Goal: Transaction & Acquisition: Download file/media

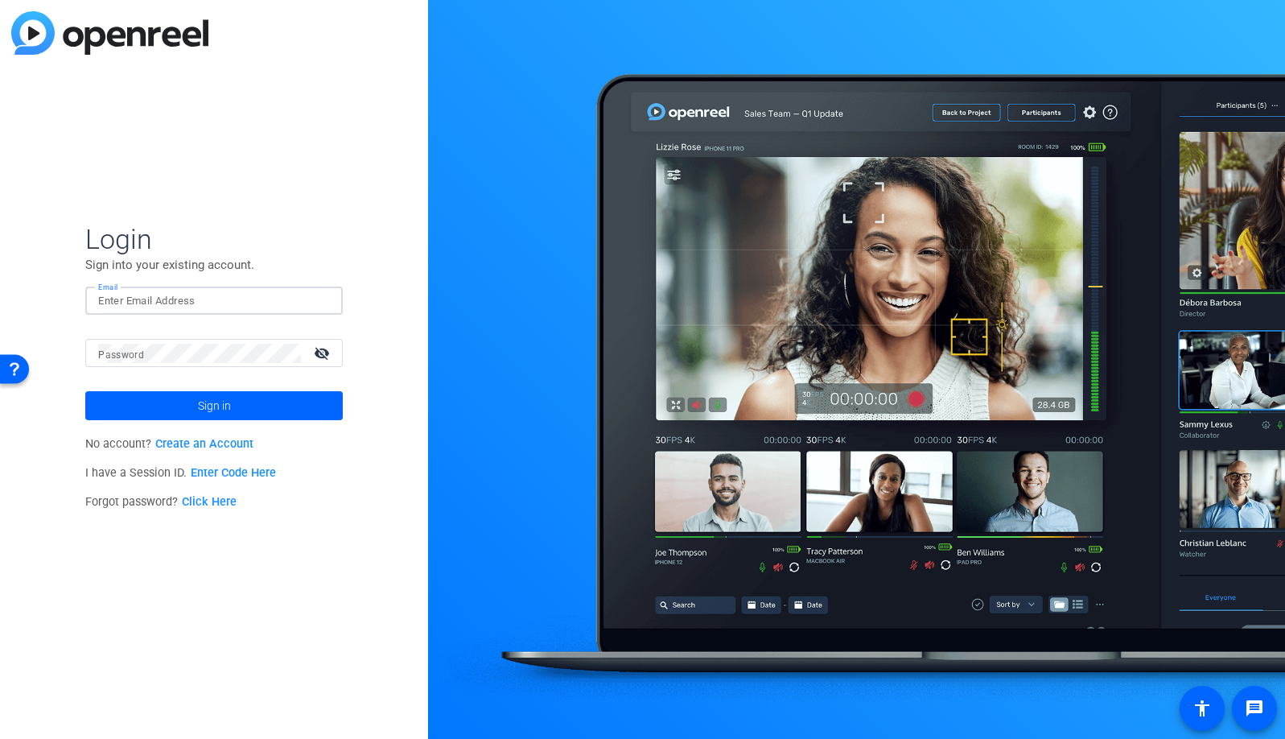
click at [175, 299] on input "Email" at bounding box center [214, 300] width 232 height 19
click at [318, 304] on img at bounding box center [316, 300] width 11 height 19
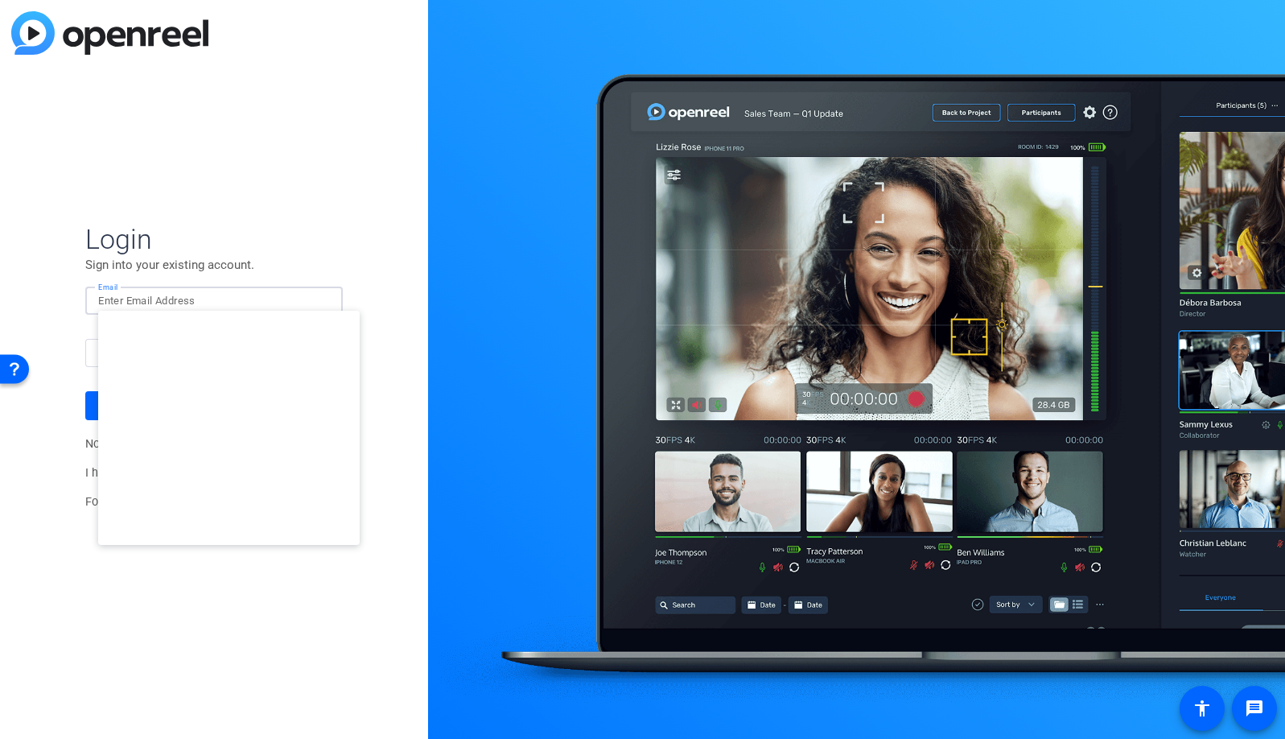
type input "studiosupport+3@openreel.com"
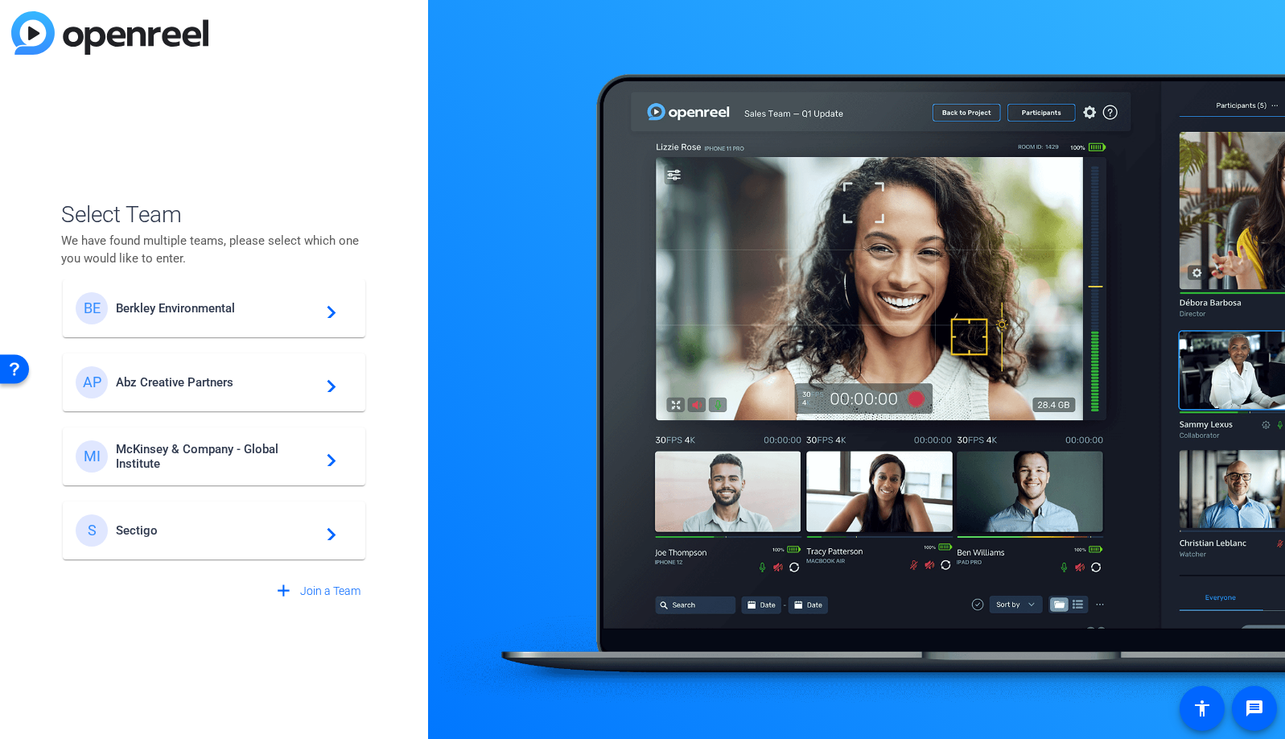
scroll to position [21, 0]
click at [234, 454] on span "McKinsey & Company - Global Institute" at bounding box center [216, 453] width 201 height 29
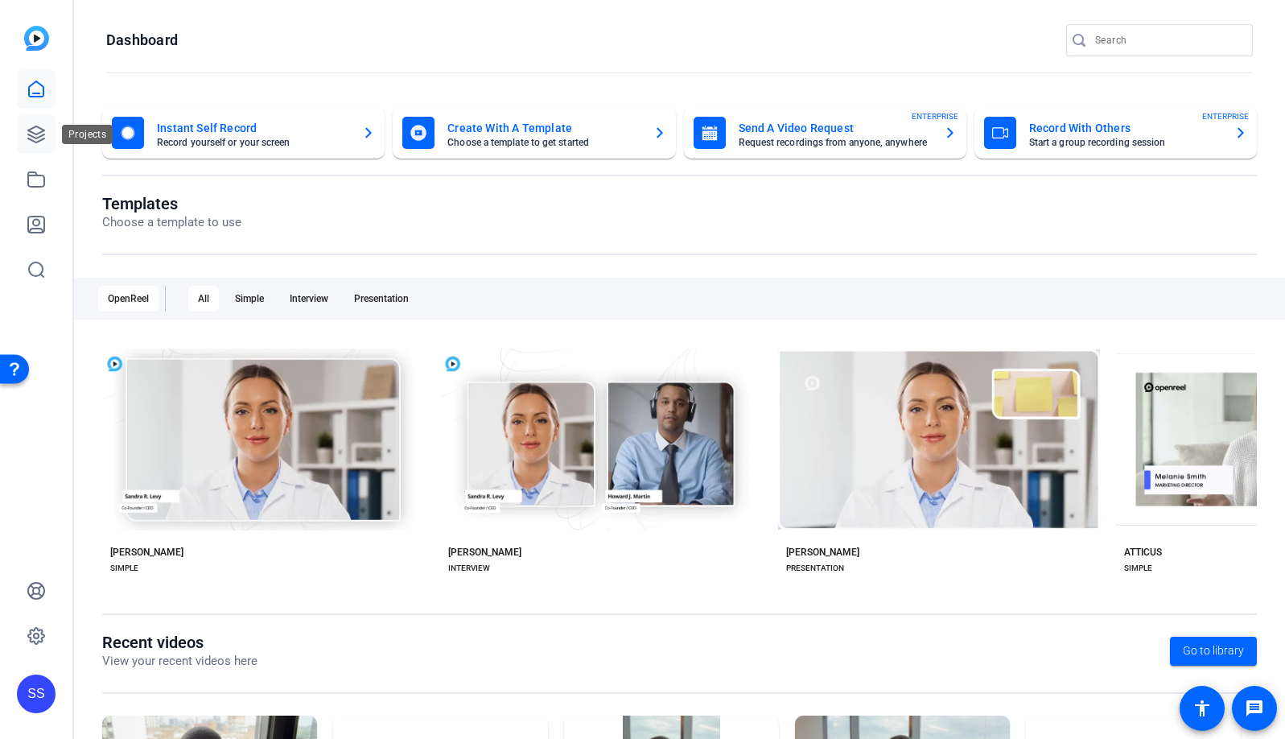
click at [35, 144] on link at bounding box center [36, 134] width 39 height 39
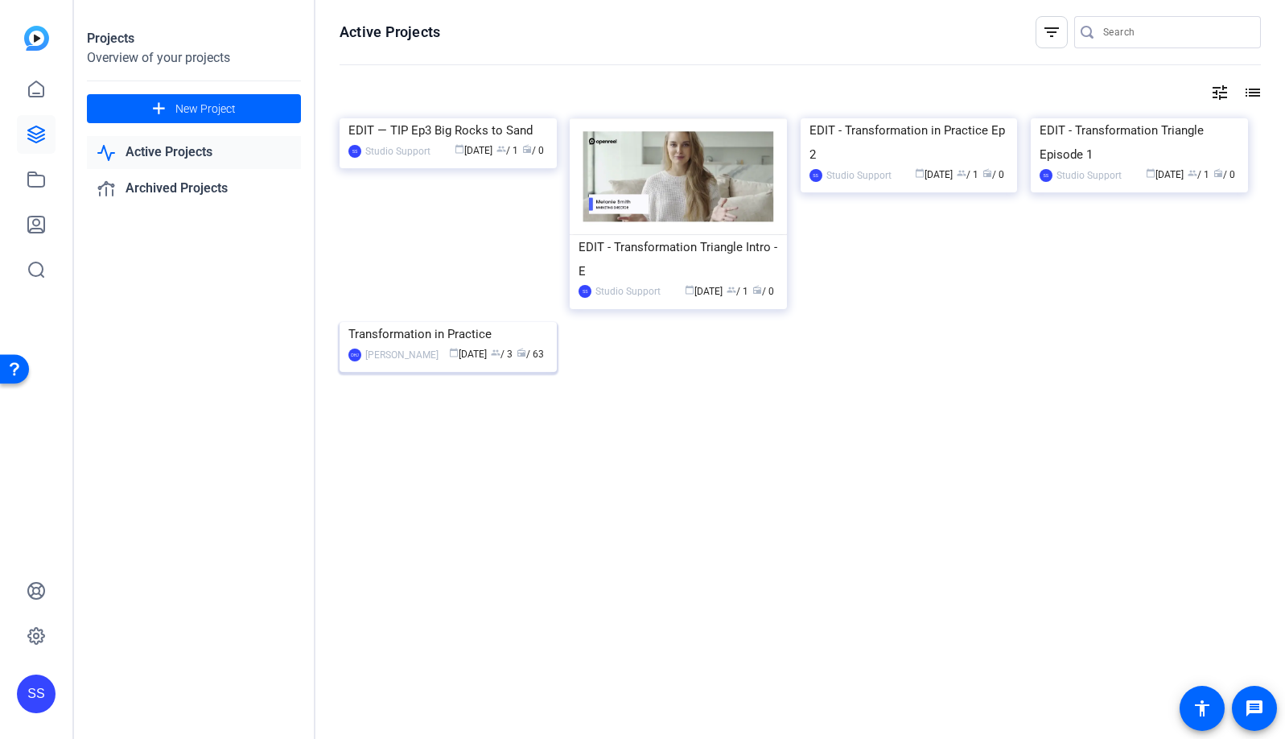
click at [486, 322] on img at bounding box center [448, 322] width 217 height 0
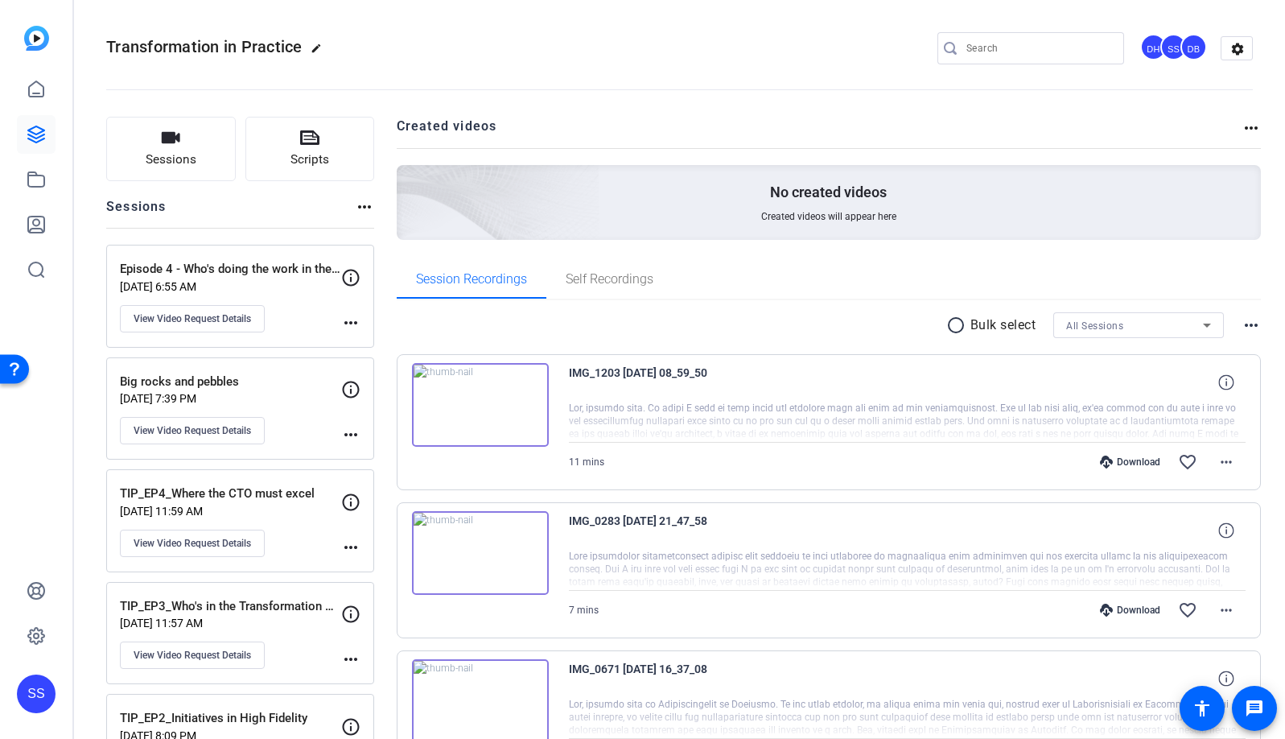
click at [310, 316] on div "Episode 4 - Who's doing the work in the workstream Sep 22, 2025 @ 6:55 AM View …" at bounding box center [230, 296] width 221 height 72
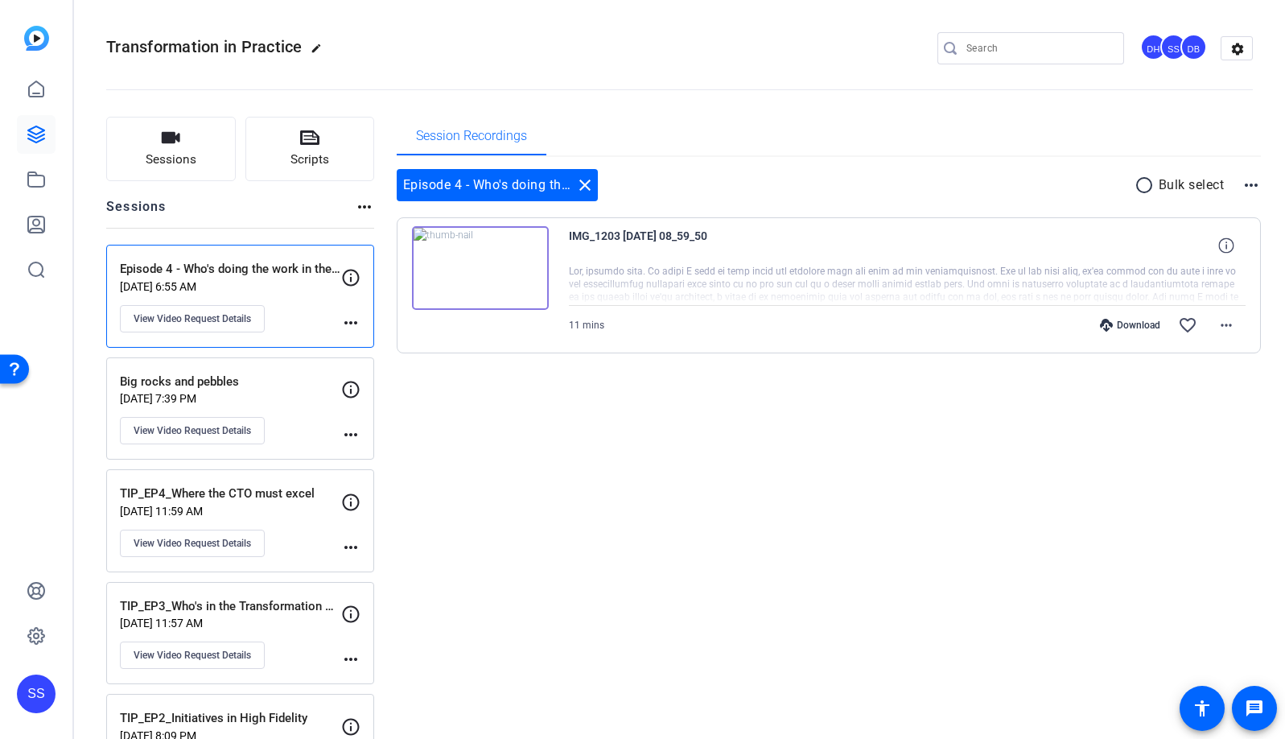
click at [476, 278] on img at bounding box center [480, 268] width 137 height 84
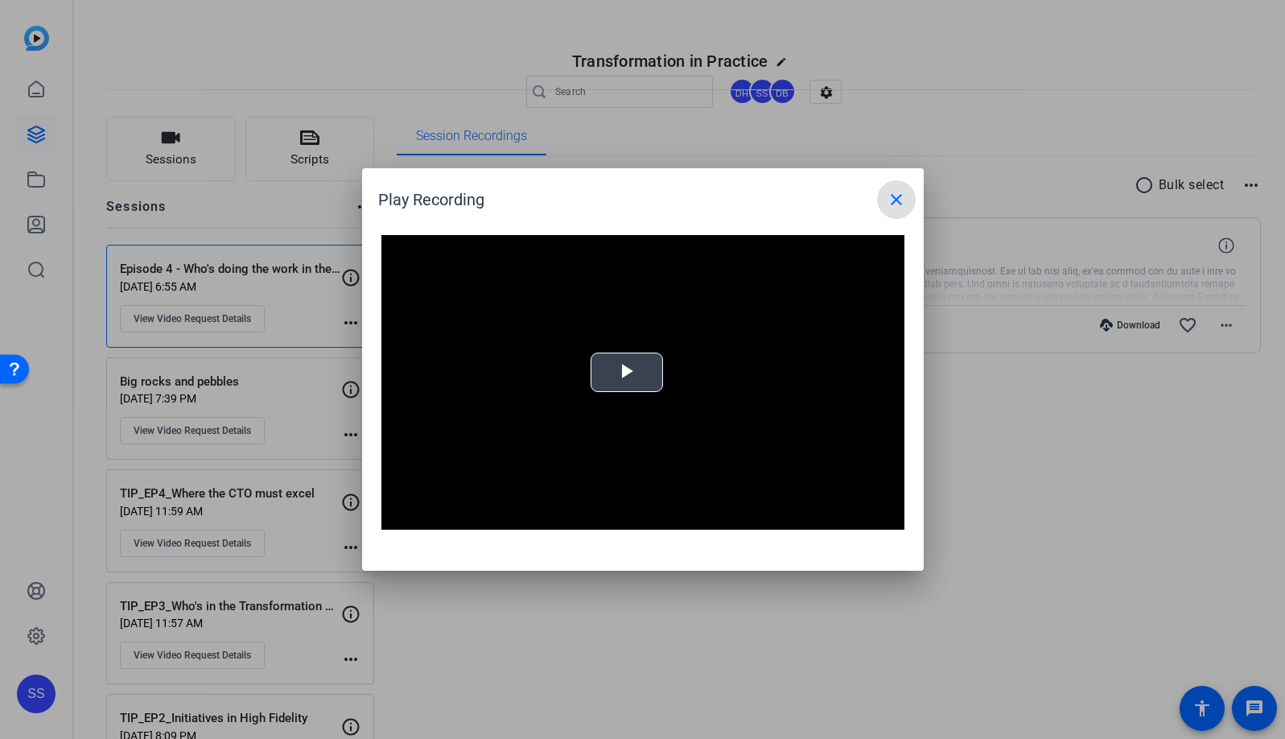
click at [627, 373] on span "Video Player" at bounding box center [627, 373] width 0 height 0
click at [897, 200] on mat-icon "close" at bounding box center [896, 199] width 19 height 19
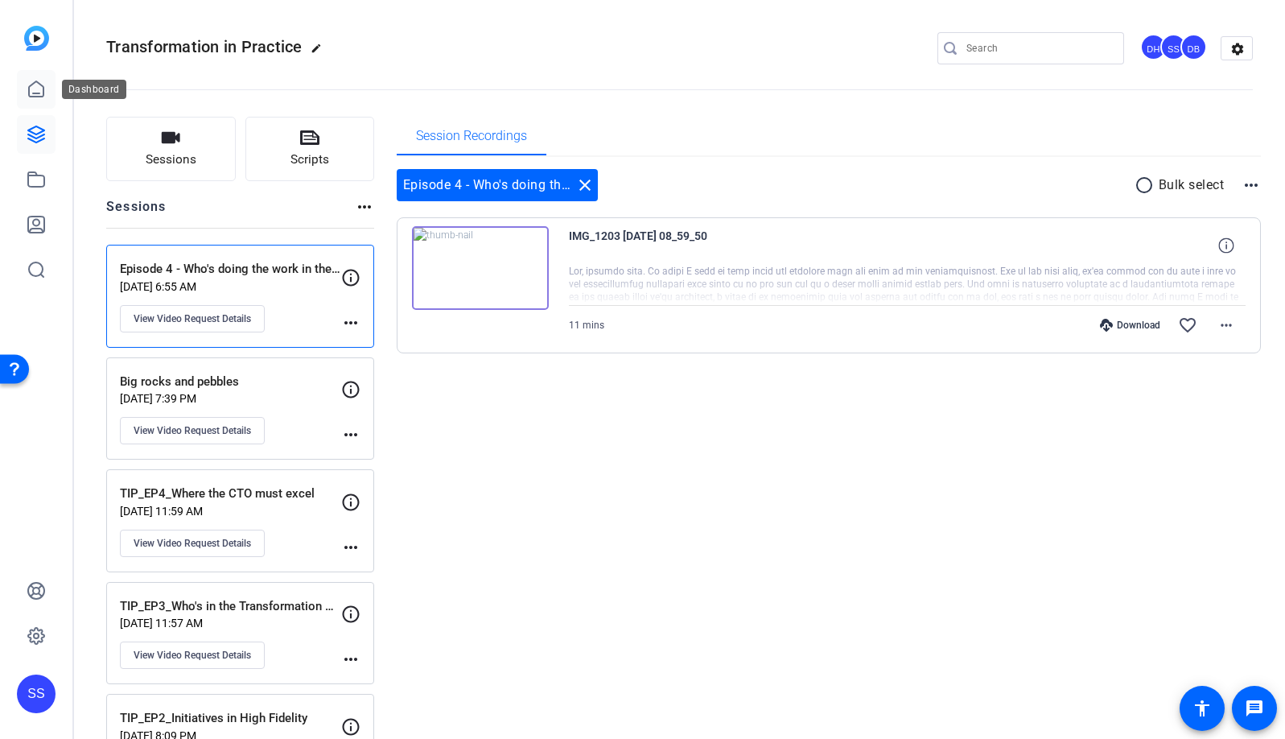
click at [36, 97] on icon at bounding box center [36, 89] width 19 height 19
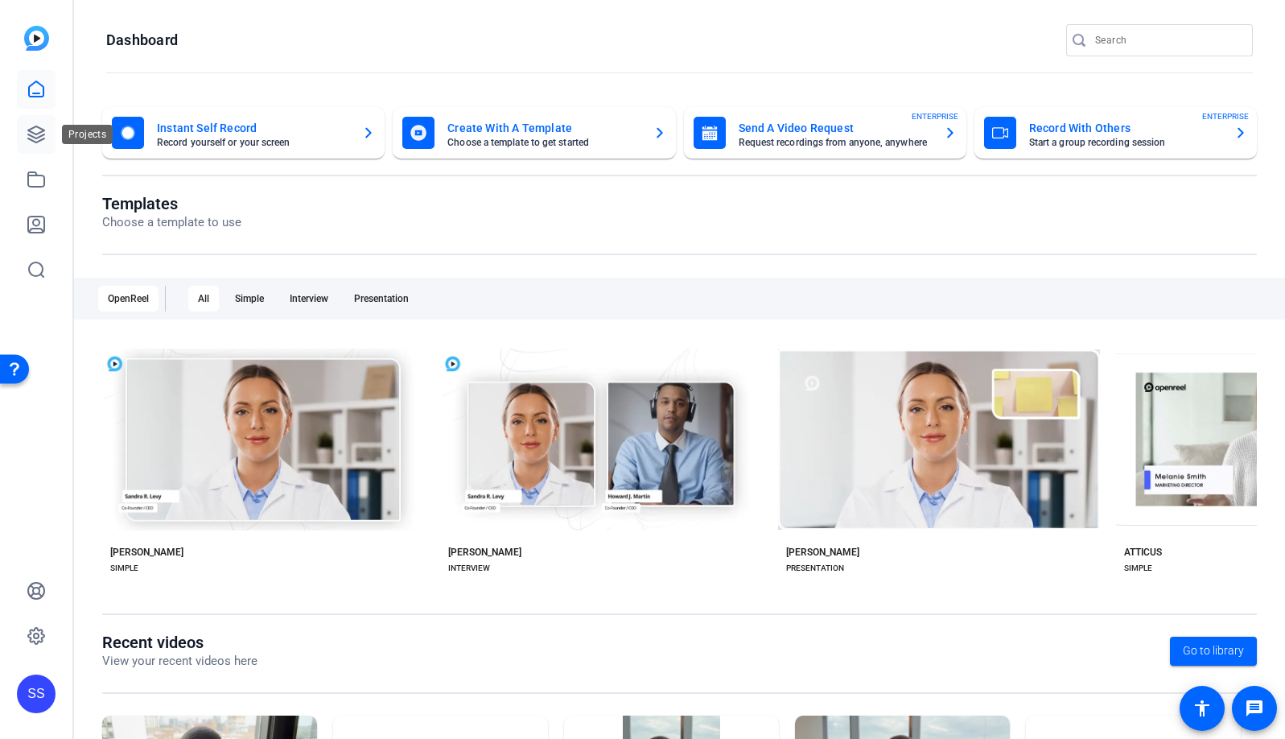
click at [36, 121] on link at bounding box center [36, 134] width 39 height 39
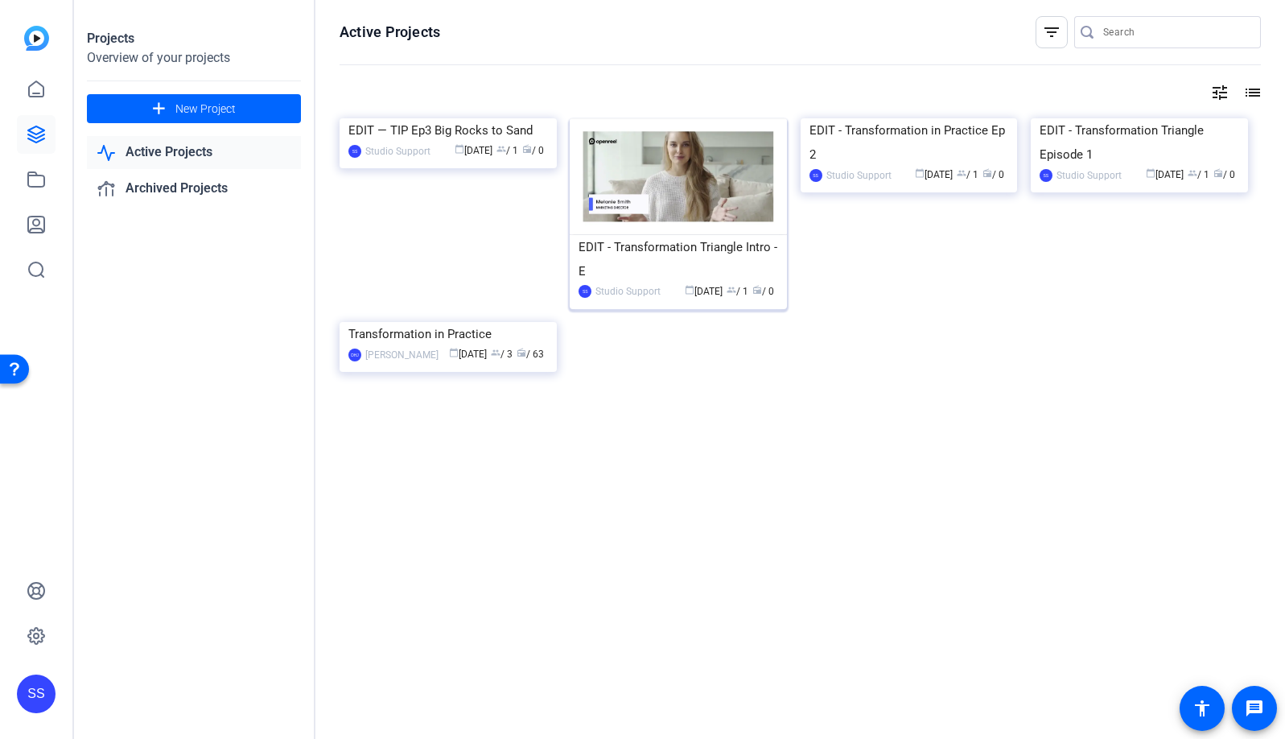
click at [712, 178] on img at bounding box center [678, 176] width 217 height 117
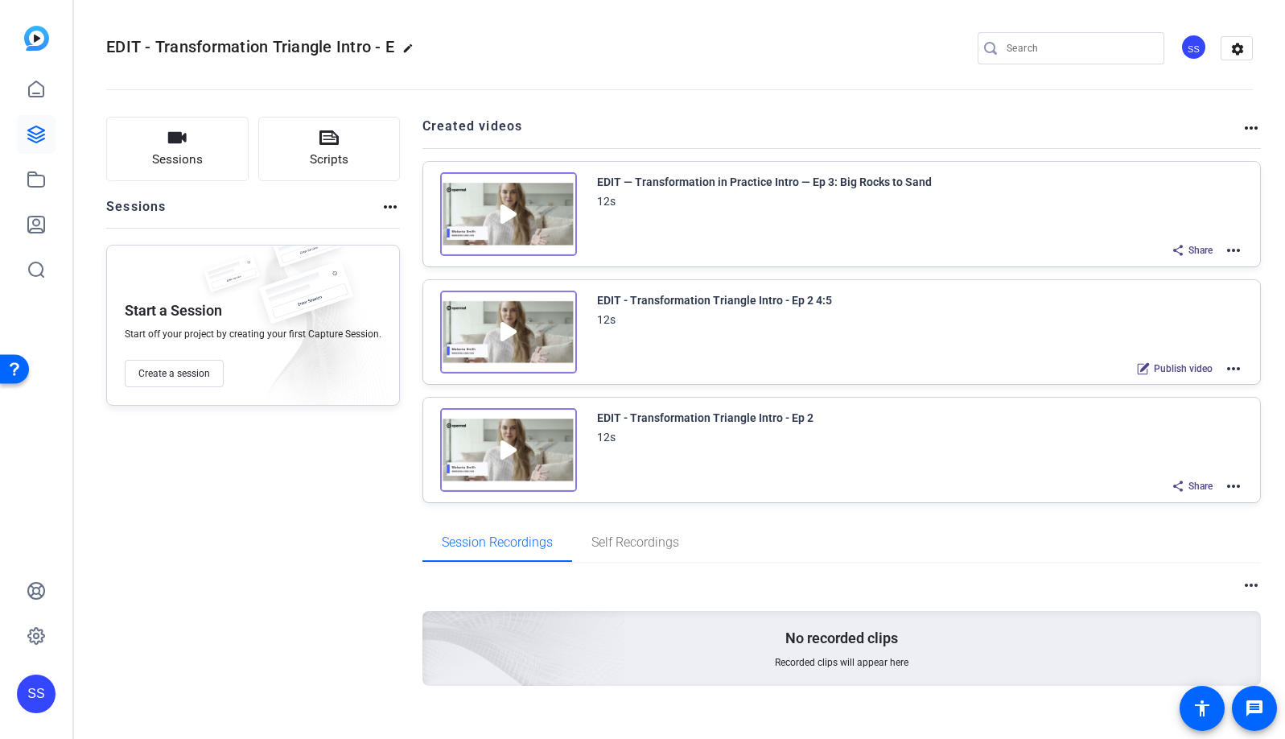
click at [1224, 246] on mat-icon "more_horiz" at bounding box center [1233, 250] width 19 height 19
click at [1190, 282] on span "Duplicate here" at bounding box center [1166, 289] width 112 height 19
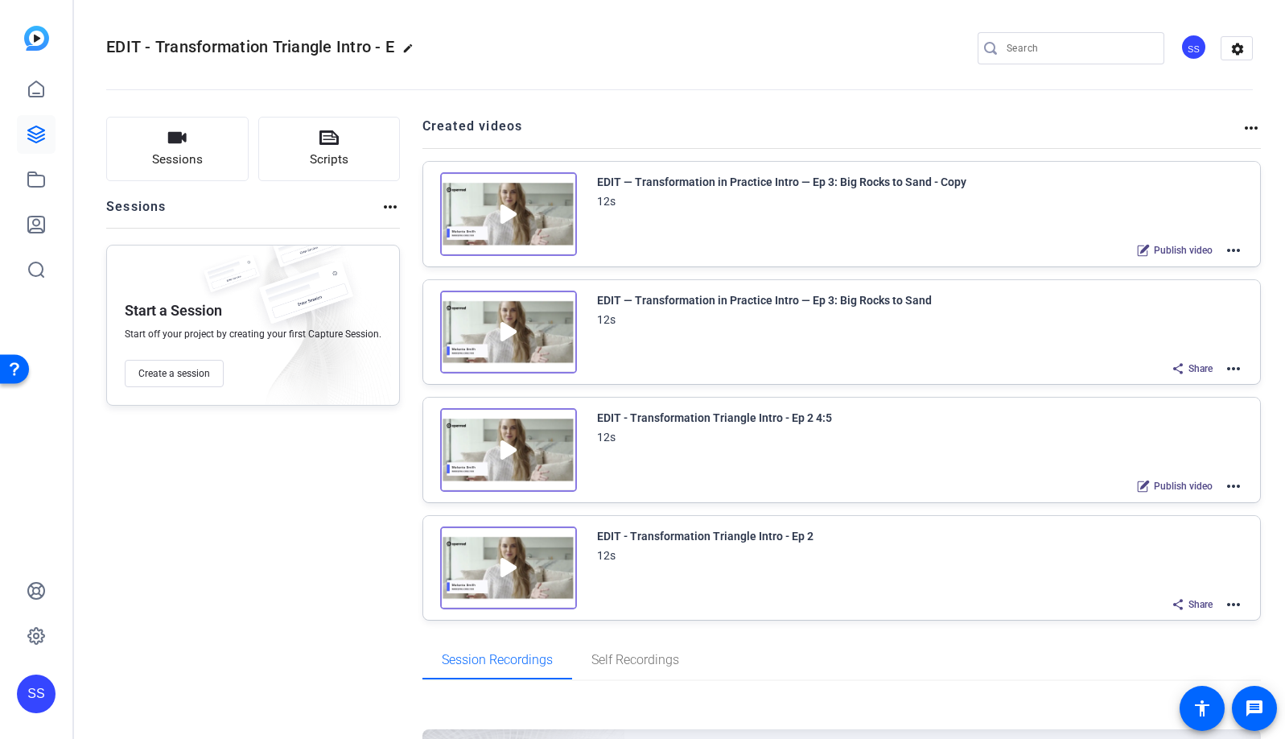
click at [1227, 247] on mat-icon "more_horiz" at bounding box center [1233, 250] width 19 height 19
click at [1192, 266] on span "Edit in Creator" at bounding box center [1166, 269] width 112 height 19
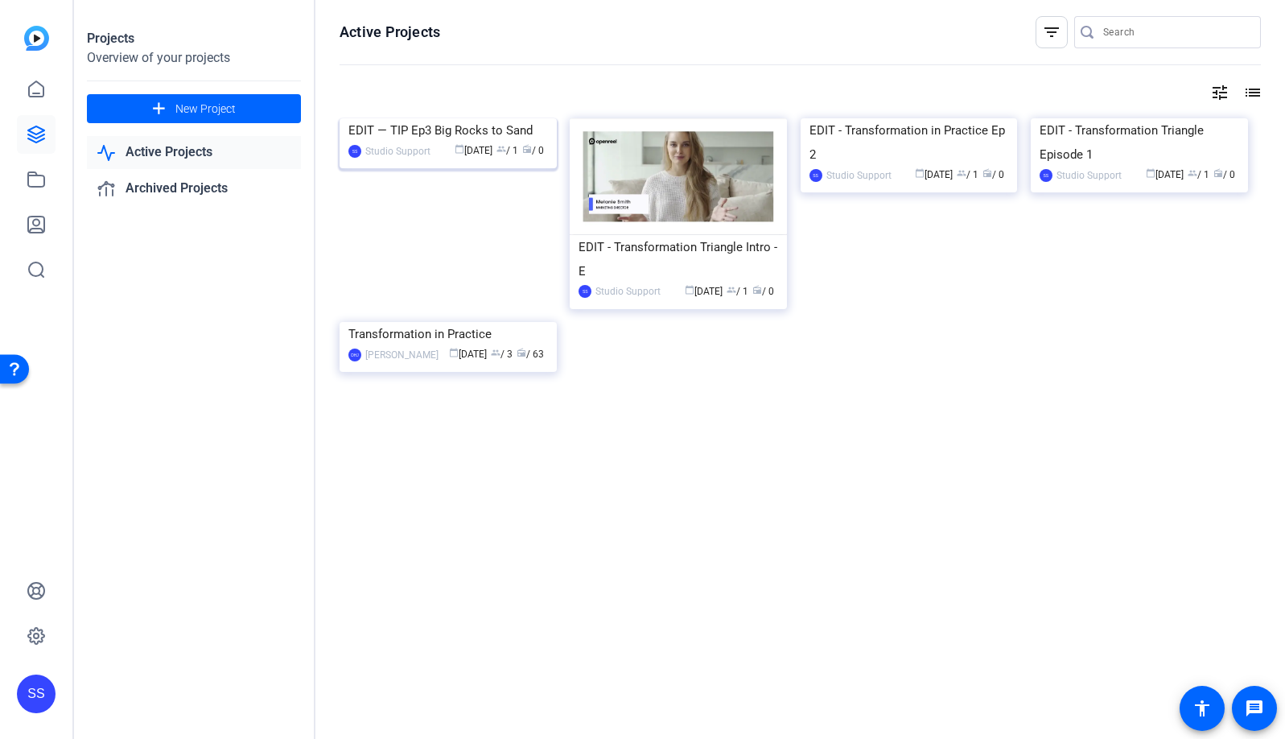
click at [468, 118] on img at bounding box center [448, 118] width 217 height 0
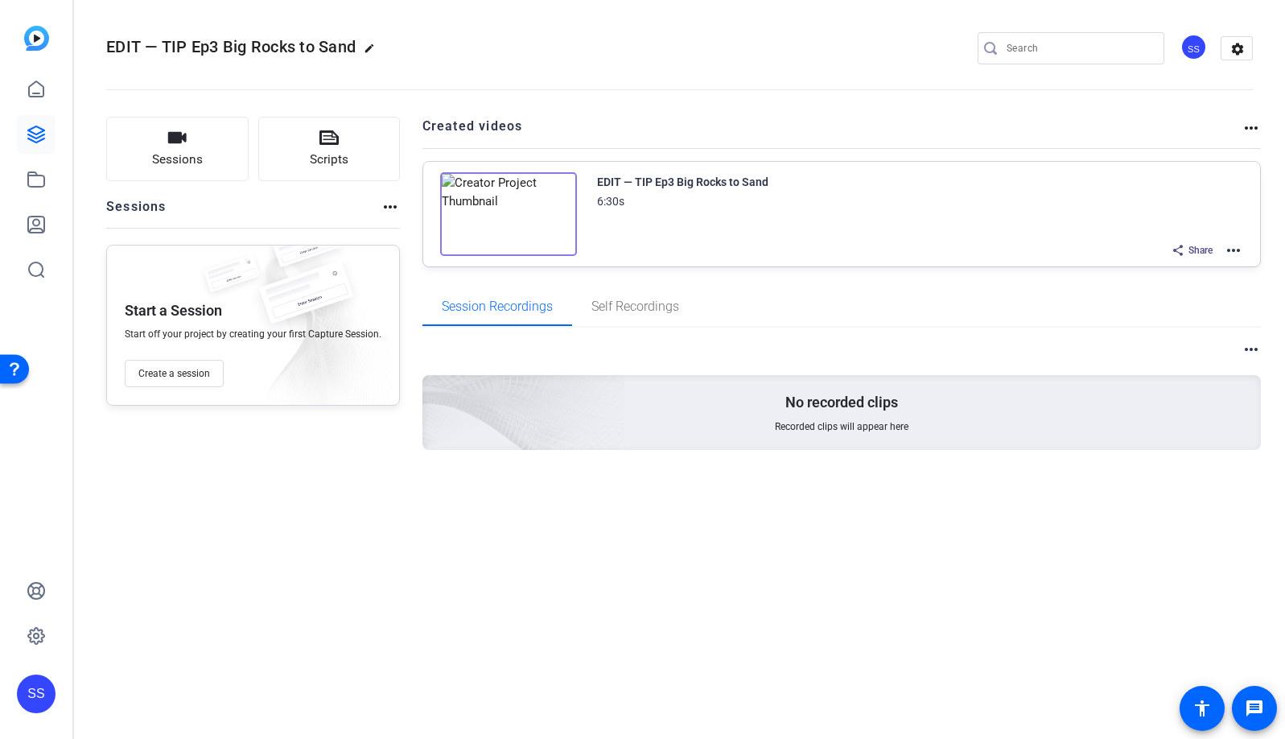
click at [1235, 249] on mat-icon "more_horiz" at bounding box center [1233, 250] width 19 height 19
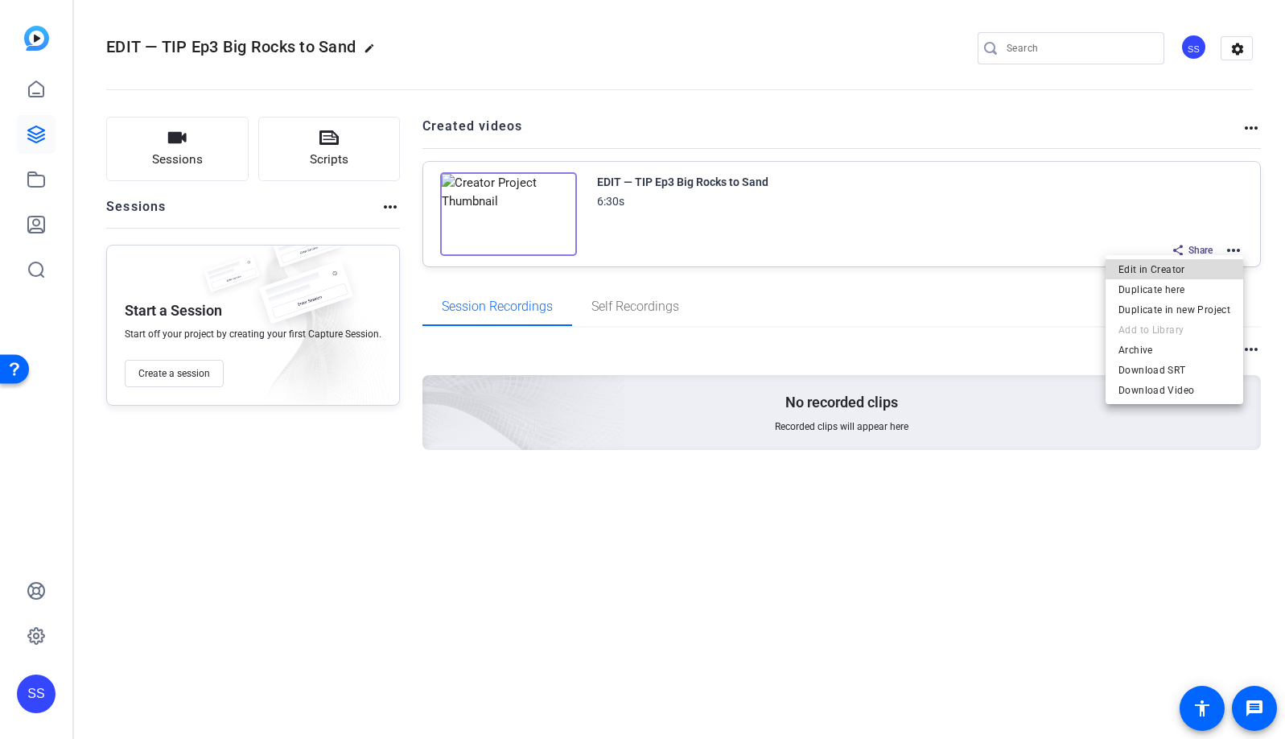
click at [1196, 267] on span "Edit in Creator" at bounding box center [1175, 269] width 112 height 19
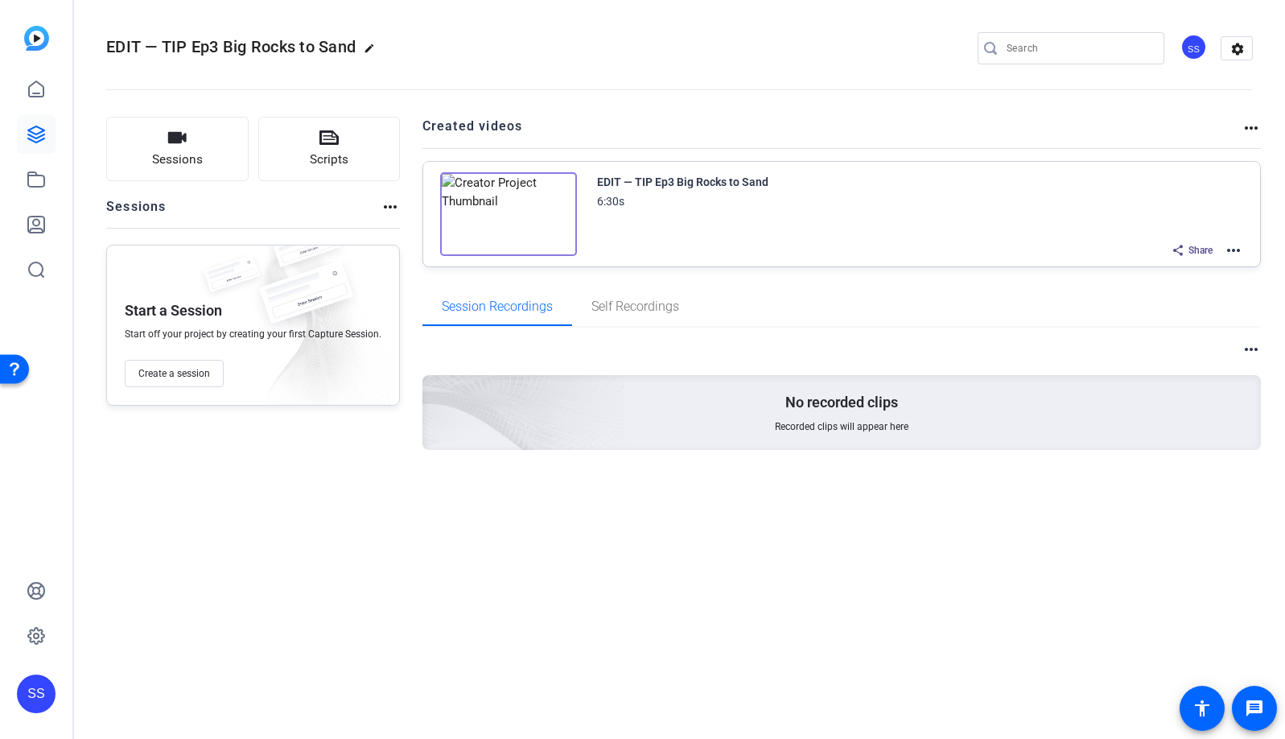
click at [1235, 250] on mat-icon "more_horiz" at bounding box center [1233, 250] width 19 height 19
click at [1223, 303] on span "Duplicate in new Project" at bounding box center [1175, 309] width 112 height 19
click at [419, 47] on mat-icon "edit" at bounding box center [424, 52] width 19 height 19
click at [172, 47] on input "EDIT — TIP Ep3 Big Rocks to Sand - Copy" at bounding box center [171, 48] width 105 height 19
click at [184, 45] on input "EDIT — TIP Ep3 Big Rocks to Sand - Copy" at bounding box center [171, 48] width 105 height 19
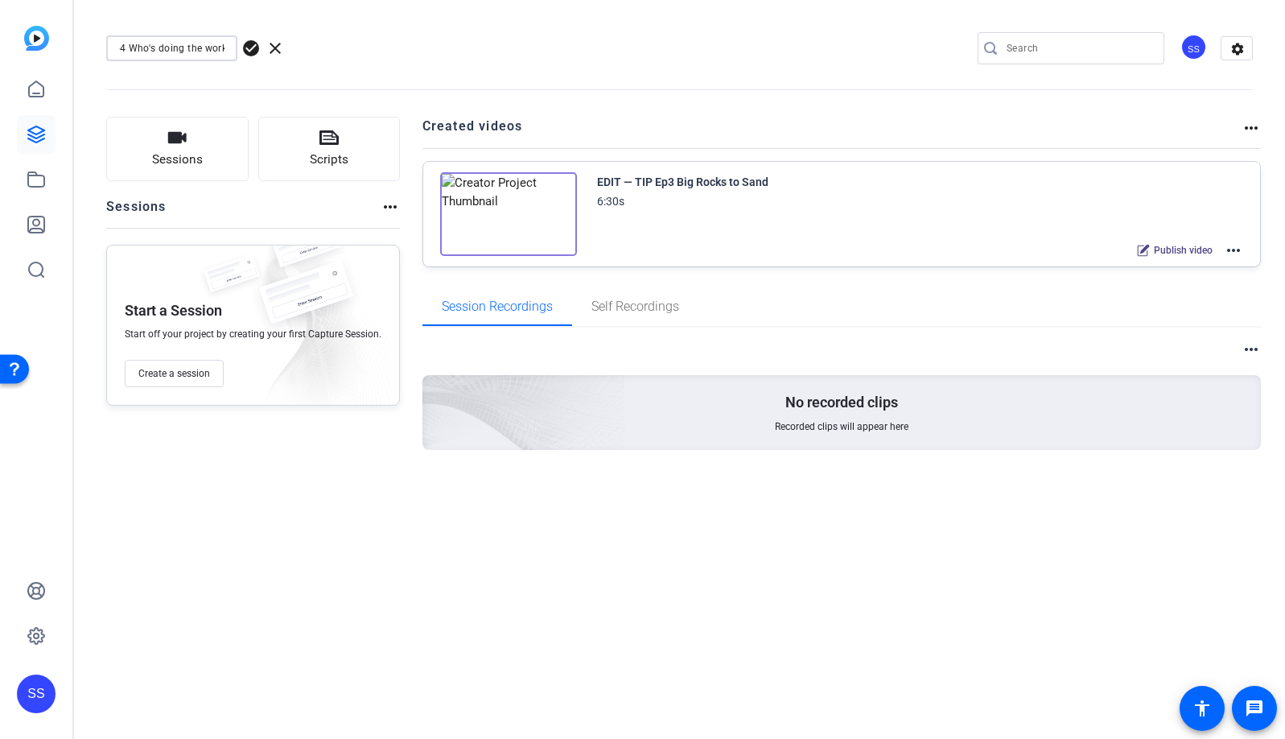
scroll to position [0, 68]
type input "EDIT — TIP Ep4 Who's doing the work?"
click at [252, 52] on span "check_circle" at bounding box center [250, 48] width 19 height 19
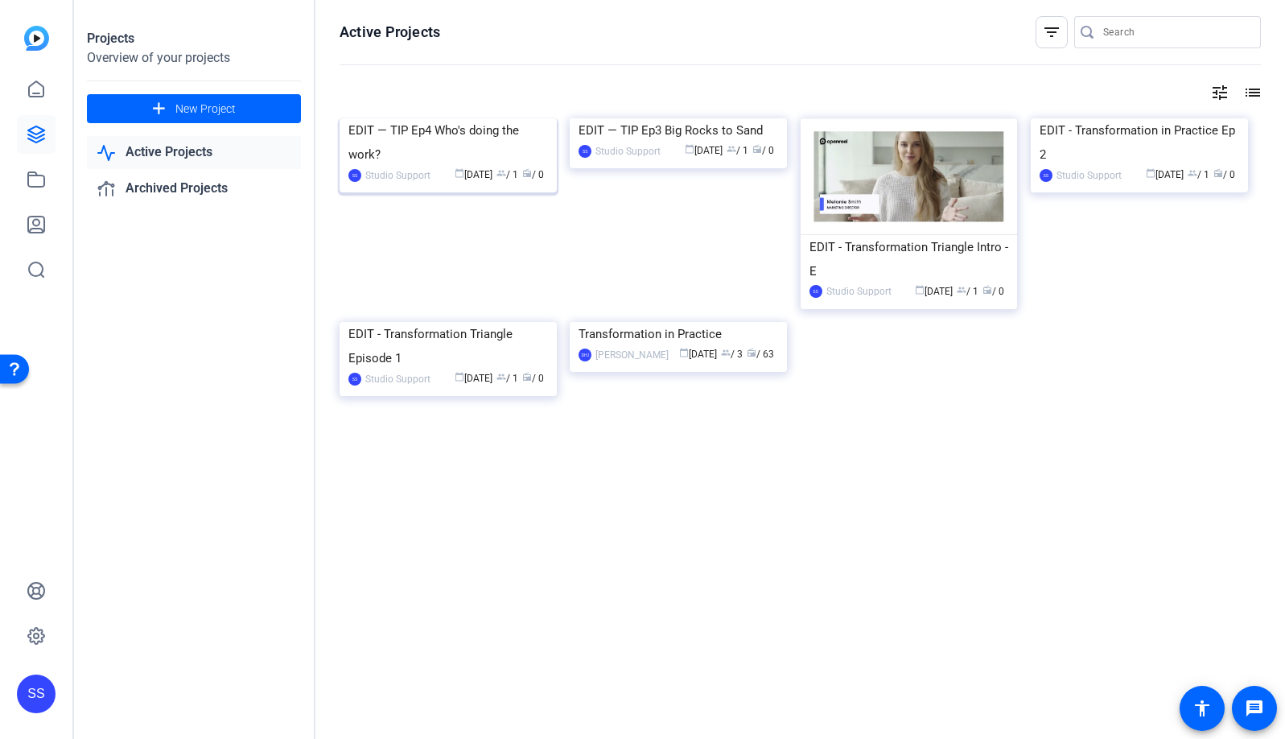
click at [490, 118] on img at bounding box center [448, 118] width 217 height 0
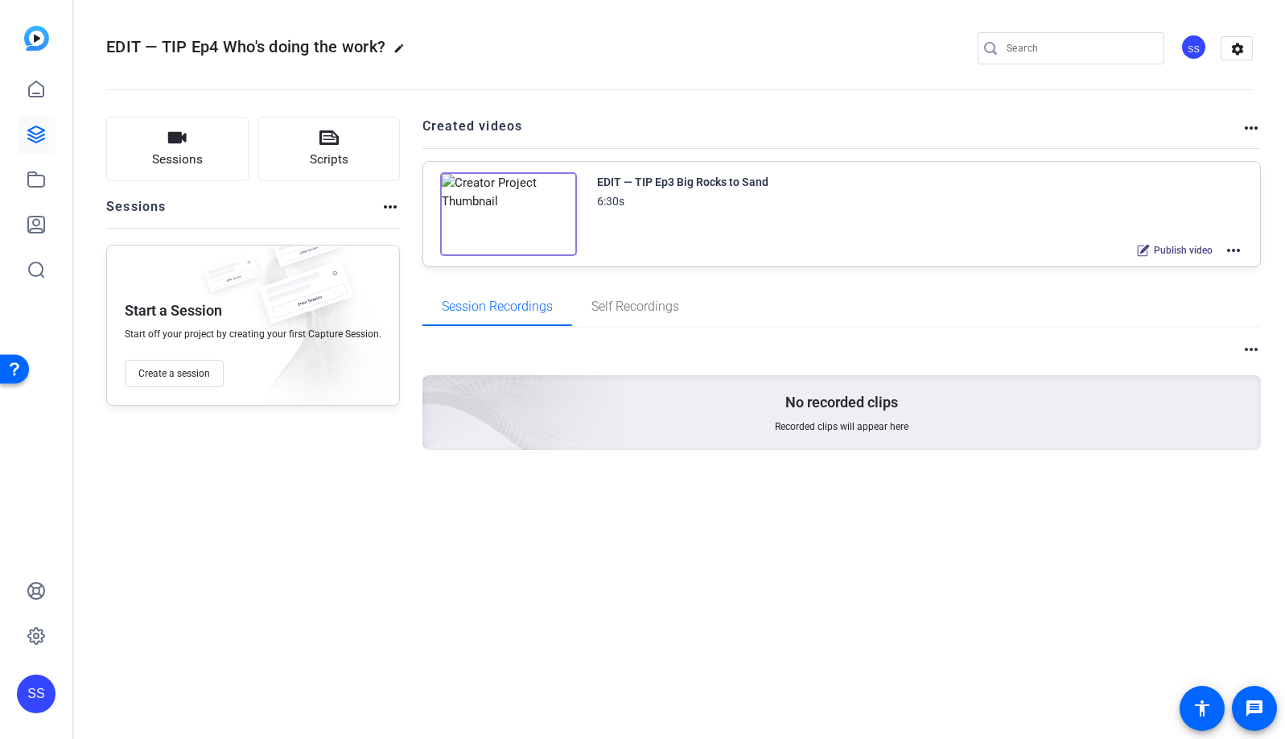
click at [1239, 250] on mat-icon "more_horiz" at bounding box center [1233, 250] width 19 height 19
click at [1218, 268] on span "Edit in Creator" at bounding box center [1175, 269] width 112 height 19
click at [36, 185] on icon at bounding box center [36, 179] width 19 height 19
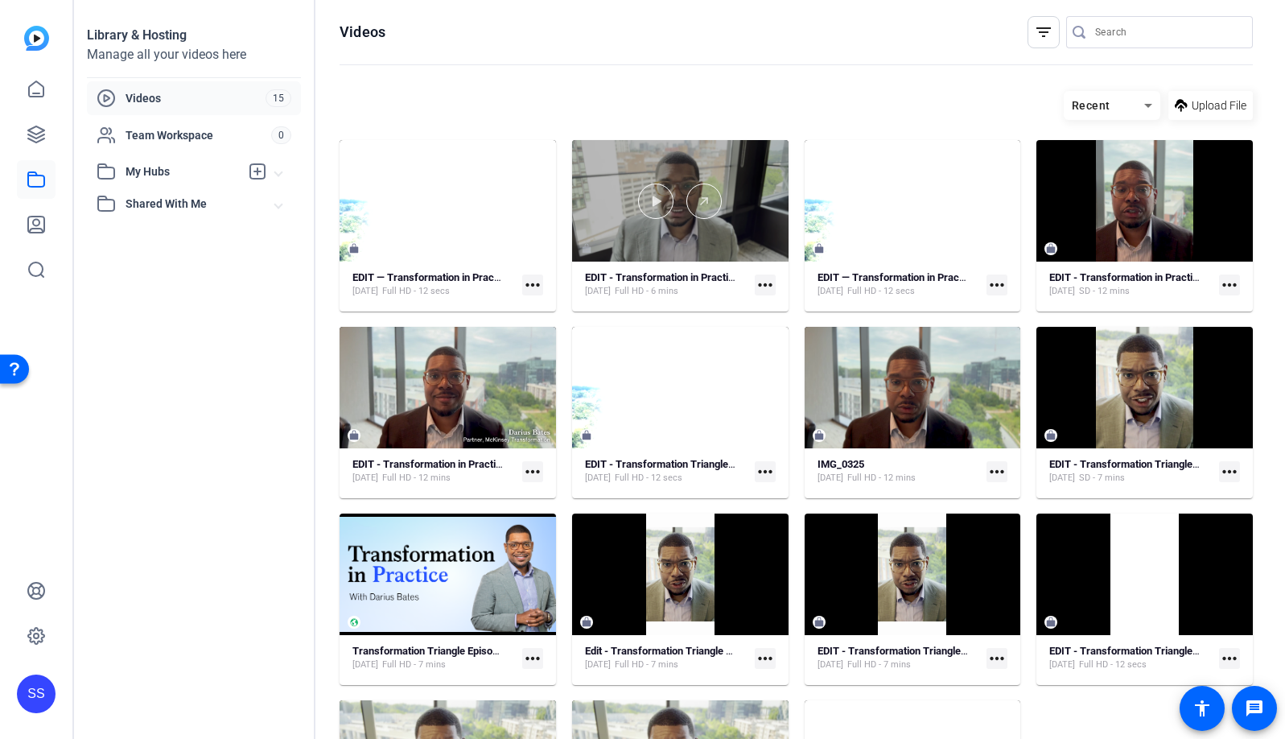
click at [713, 250] on div at bounding box center [680, 201] width 216 height 122
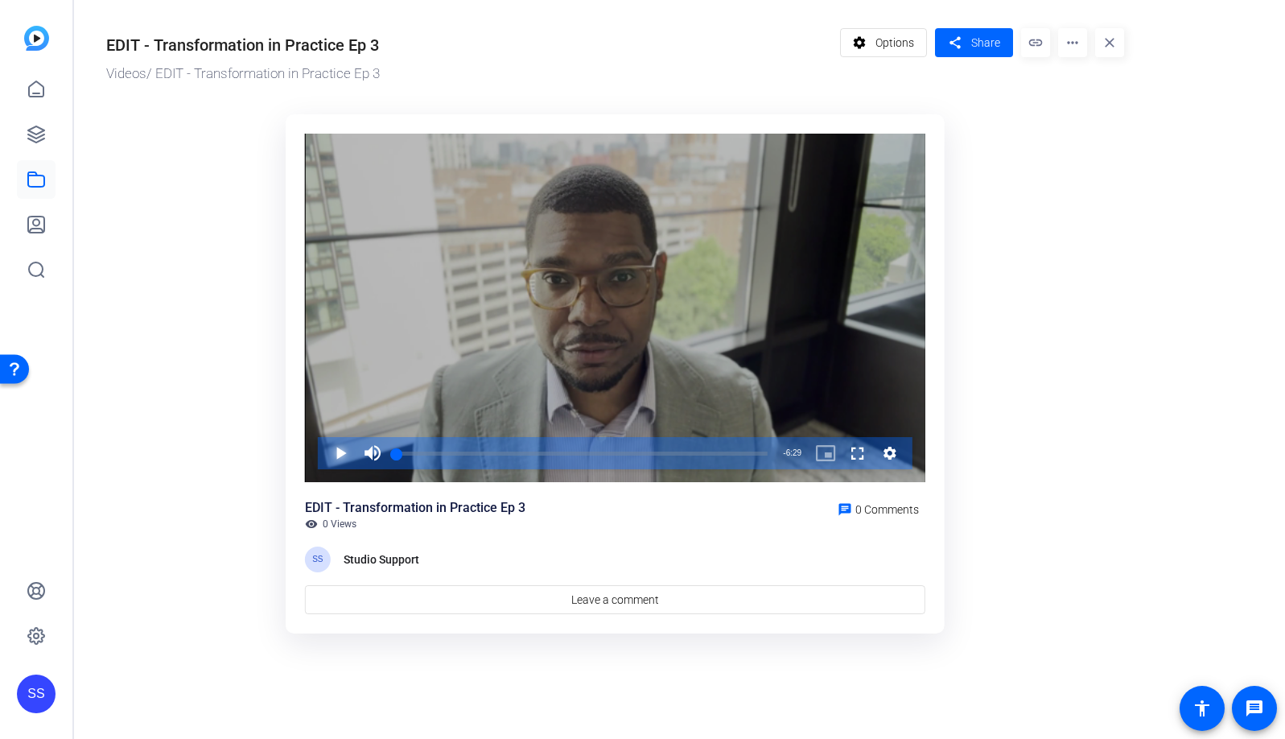
click at [324, 450] on span "Video Player" at bounding box center [324, 453] width 0 height 32
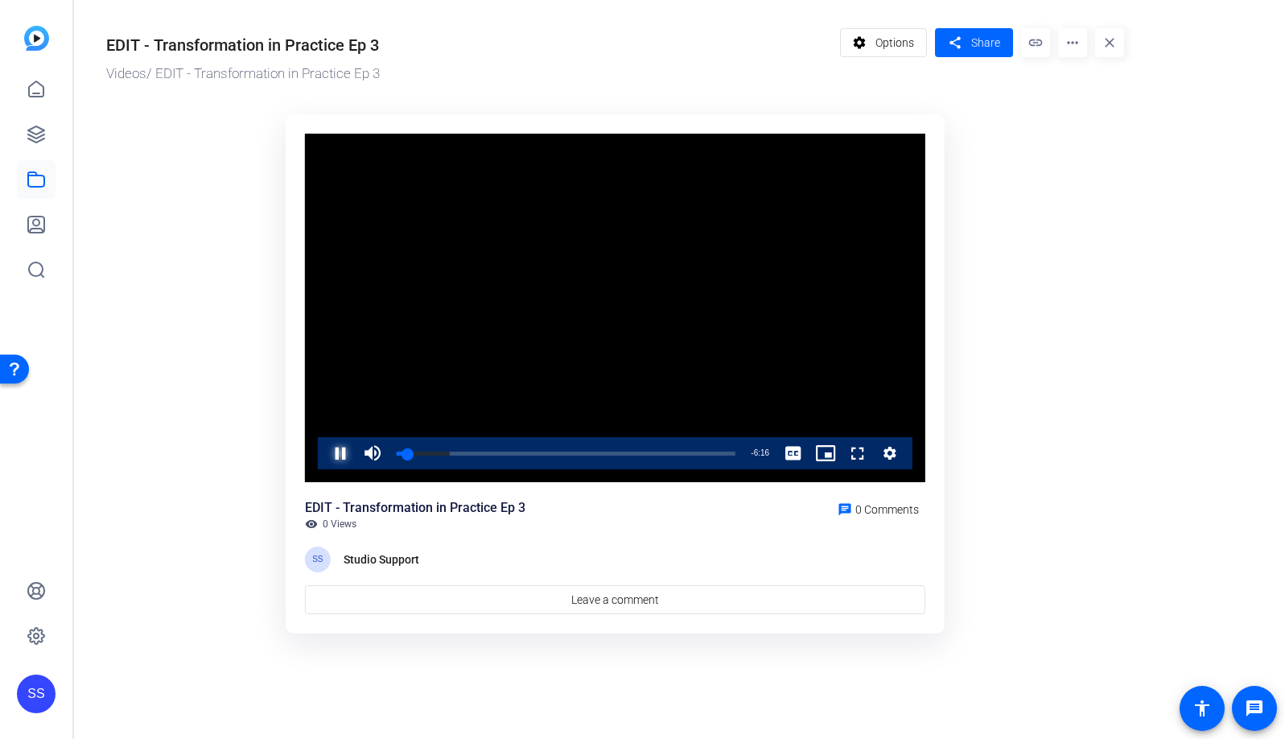
click at [324, 448] on span "Video Player" at bounding box center [324, 453] width 0 height 32
click at [34, 101] on link at bounding box center [36, 89] width 39 height 39
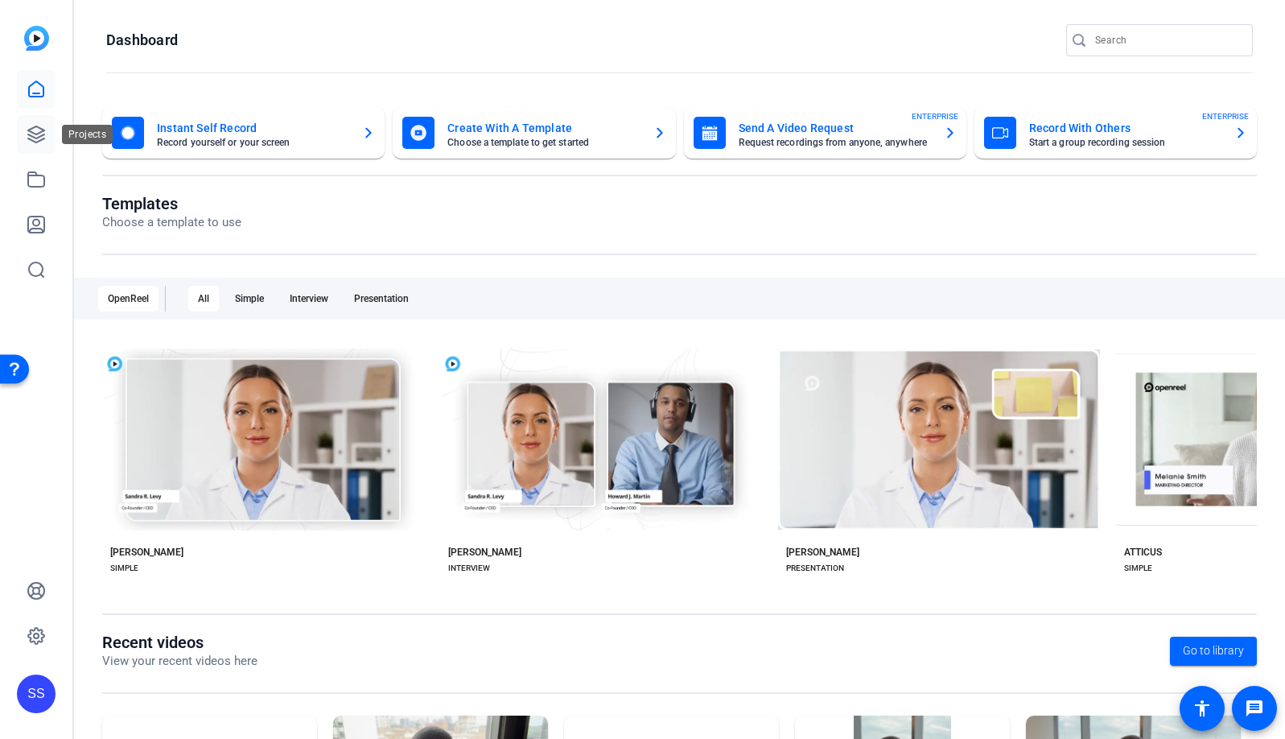
click at [32, 142] on icon at bounding box center [36, 134] width 19 height 19
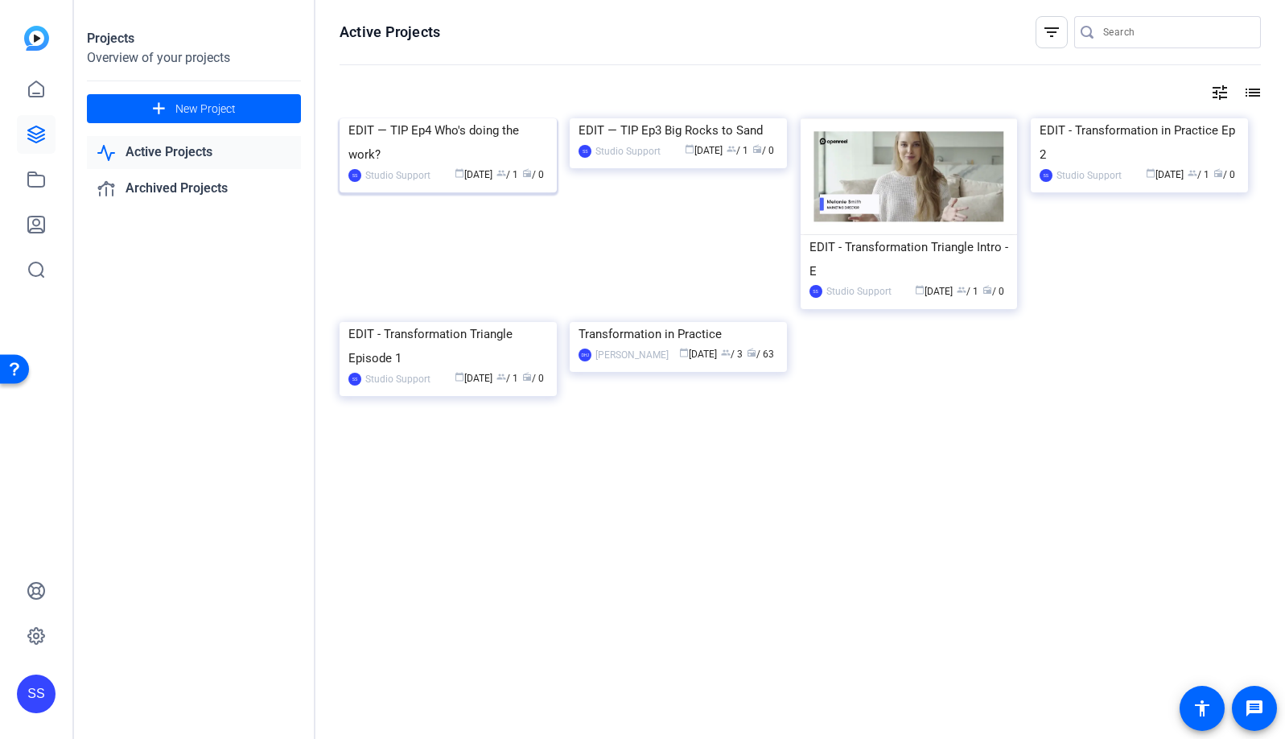
click at [493, 118] on img at bounding box center [448, 118] width 217 height 0
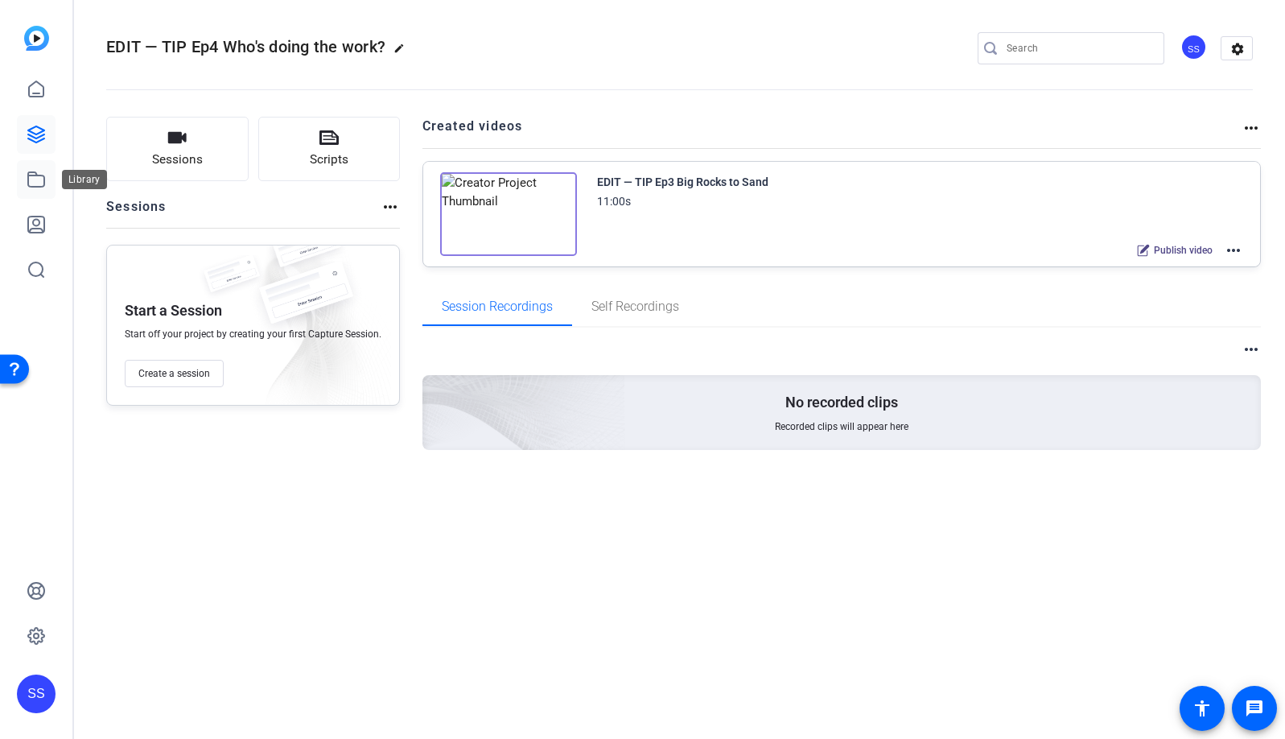
click at [39, 178] on icon at bounding box center [36, 179] width 19 height 19
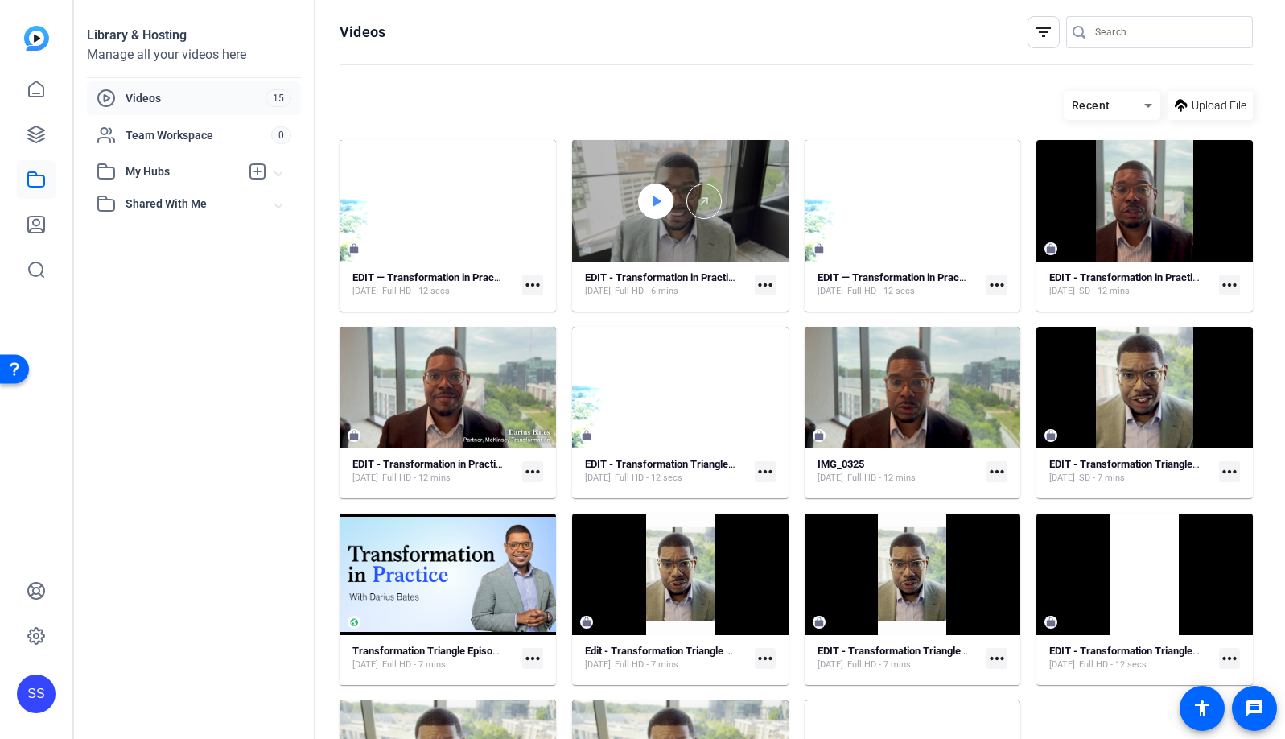
click at [653, 198] on icon at bounding box center [657, 201] width 9 height 10
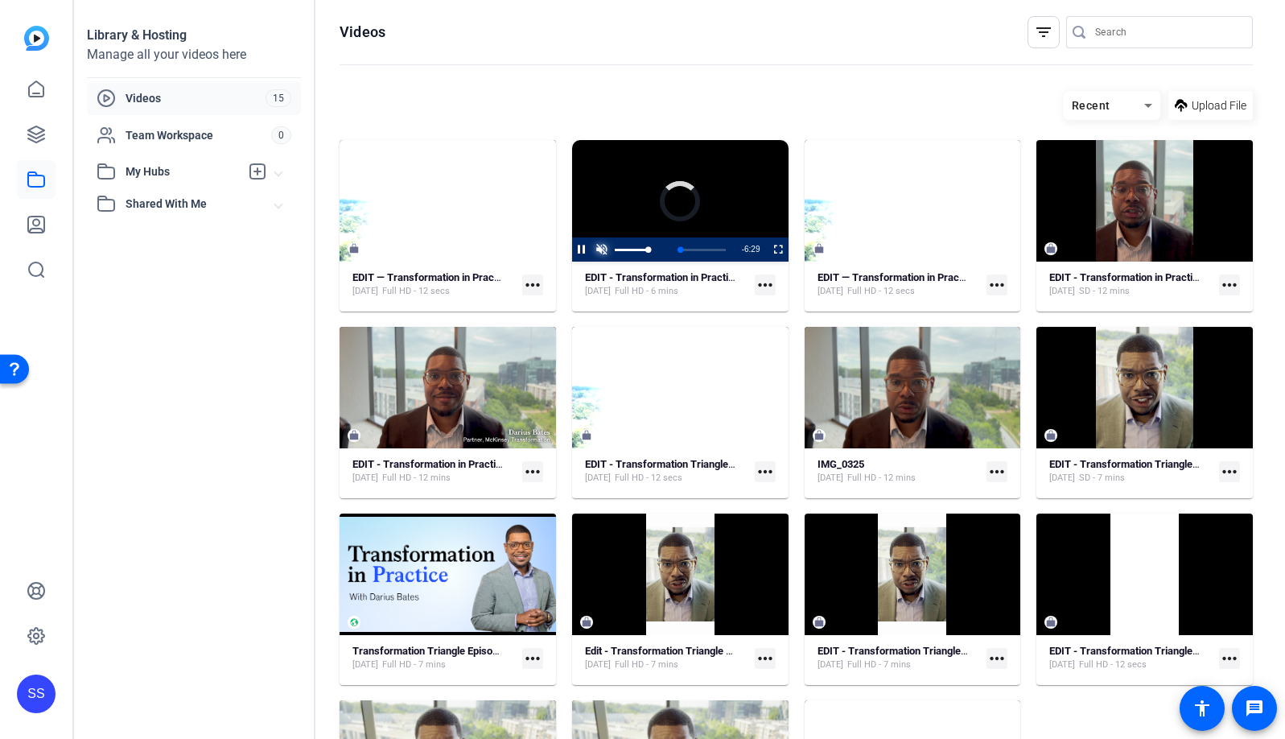
click at [603, 249] on span "Video Player" at bounding box center [602, 249] width 20 height 0
click at [769, 245] on span "Video Player" at bounding box center [769, 249] width 0 height 24
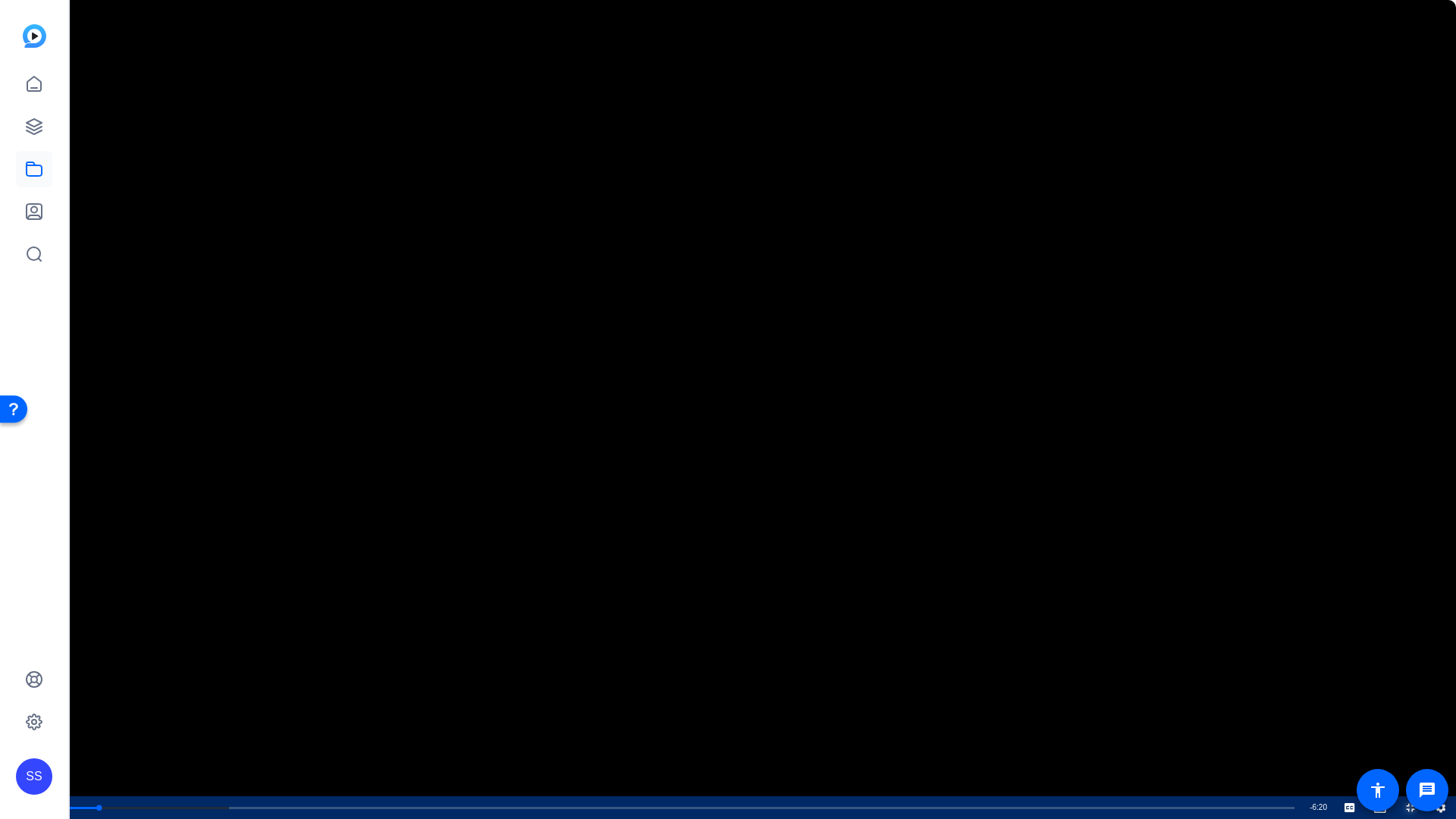
click at [1210, 696] on span "Video Player" at bounding box center [1396, 808] width 0 height 23
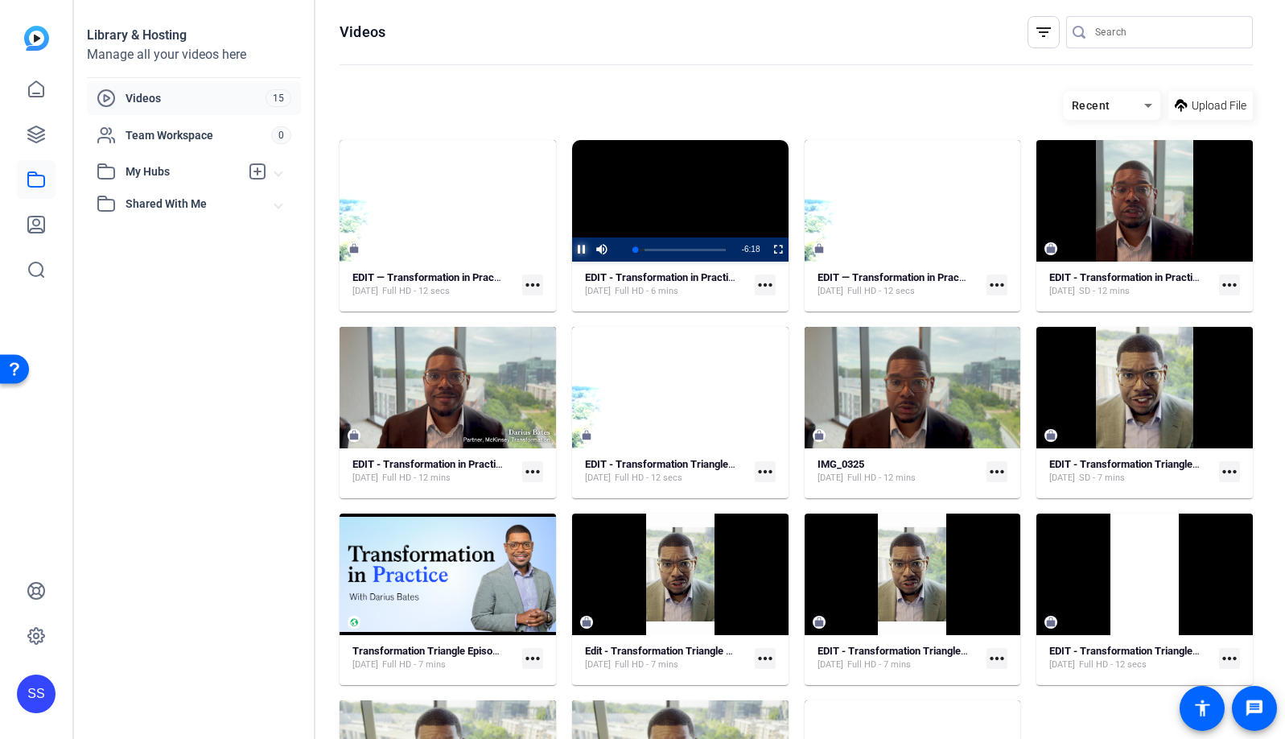
click at [572, 251] on span "Video Player" at bounding box center [572, 249] width 0 height 24
click at [631, 199] on video "Video Player" at bounding box center [680, 201] width 216 height 122
click at [628, 204] on video "Video Player" at bounding box center [680, 201] width 216 height 122
click at [713, 281] on strong "EDIT - Transformation in Practice Ep 3" at bounding box center [673, 277] width 176 height 12
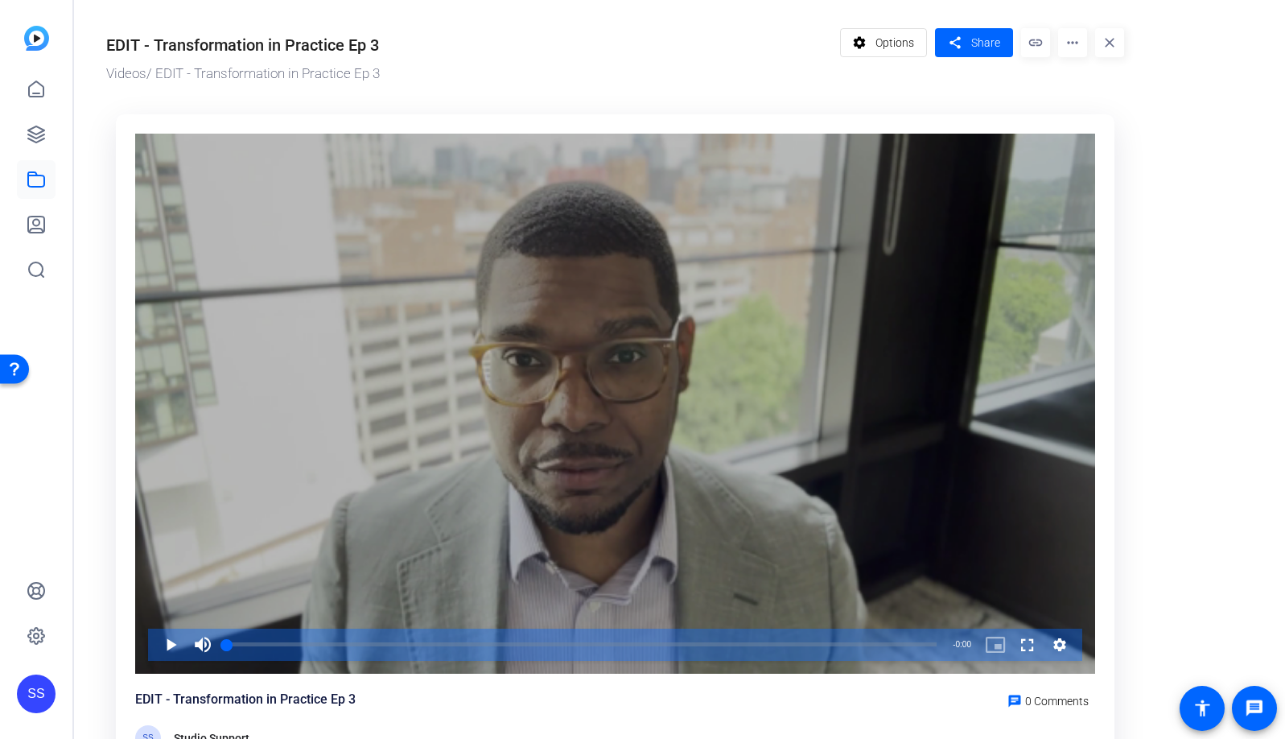
click at [611, 390] on div "Video Player" at bounding box center [615, 404] width 960 height 540
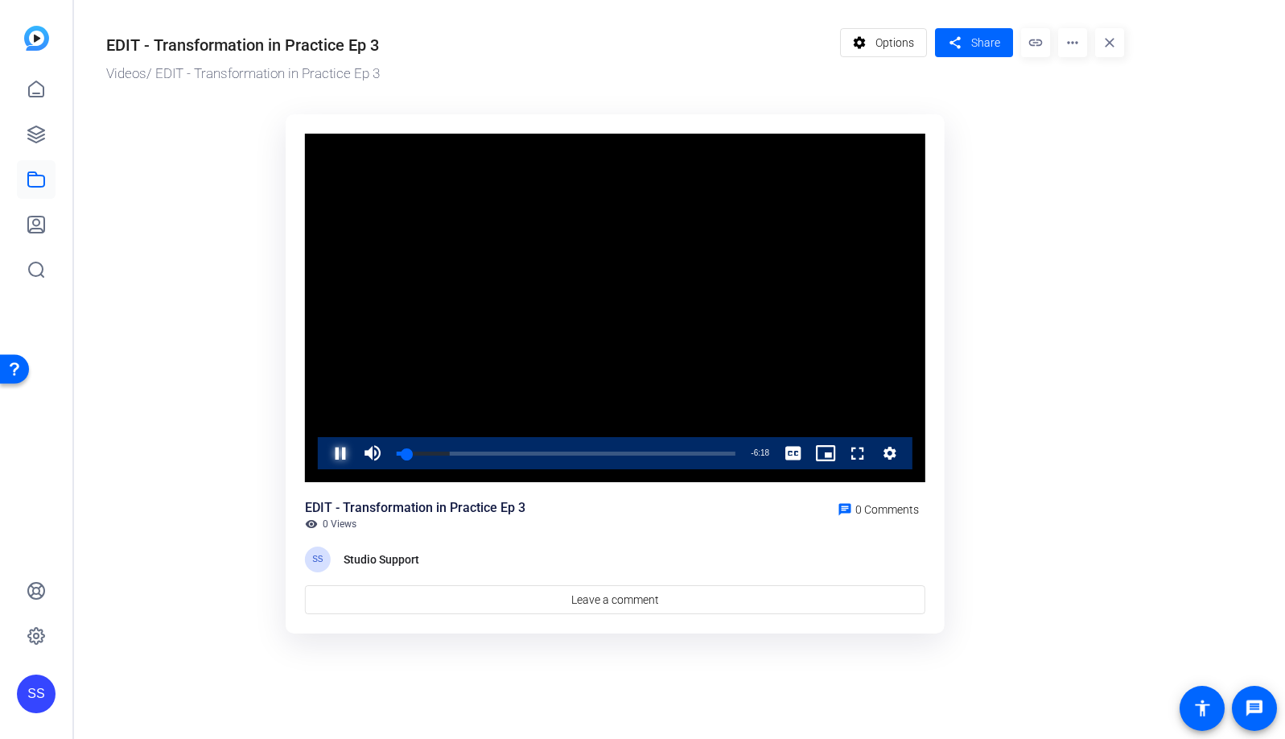
click at [324, 451] on span "Video Player" at bounding box center [324, 453] width 0 height 32
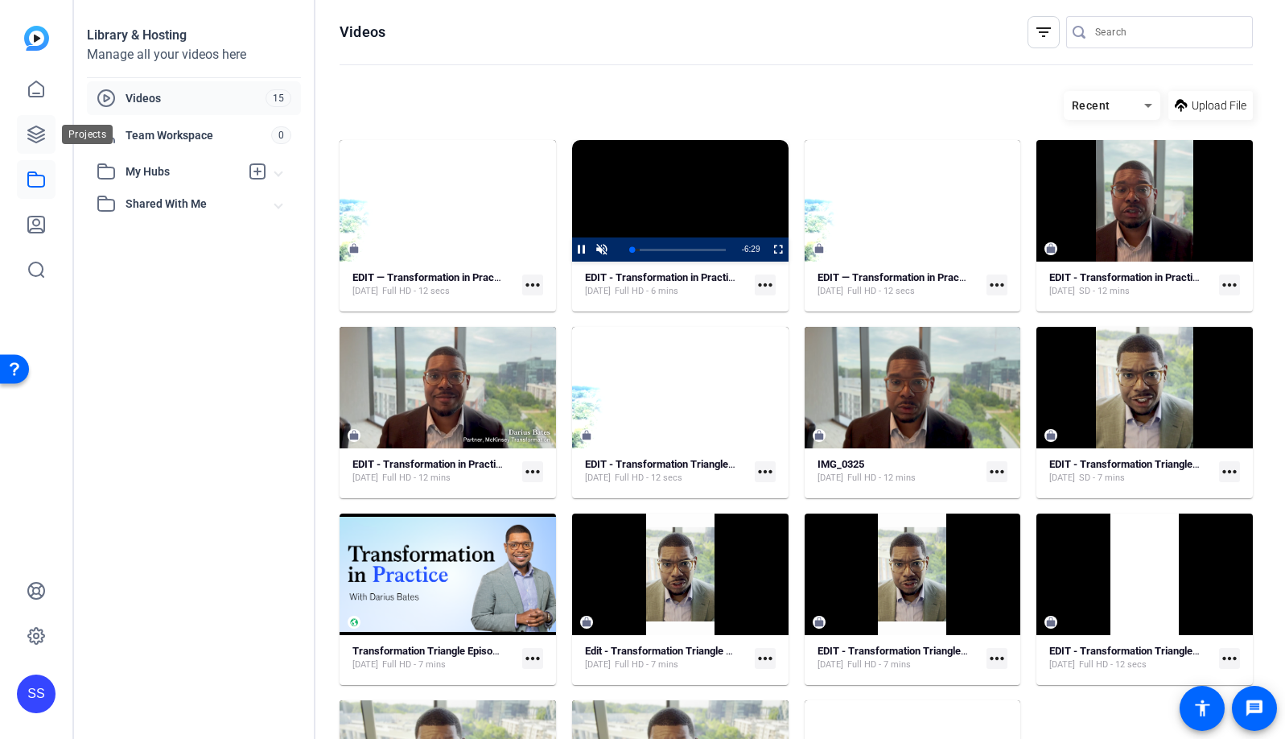
click at [31, 131] on icon at bounding box center [36, 134] width 19 height 19
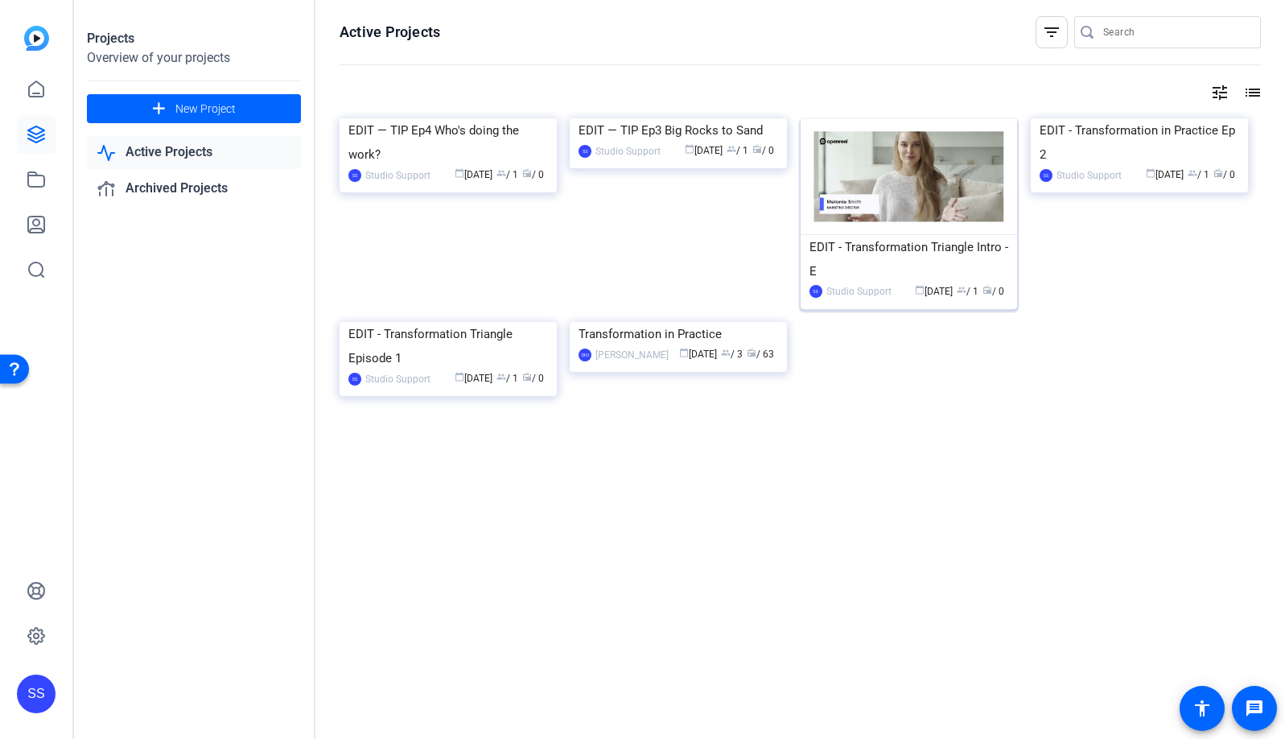
click at [913, 191] on img at bounding box center [909, 176] width 217 height 117
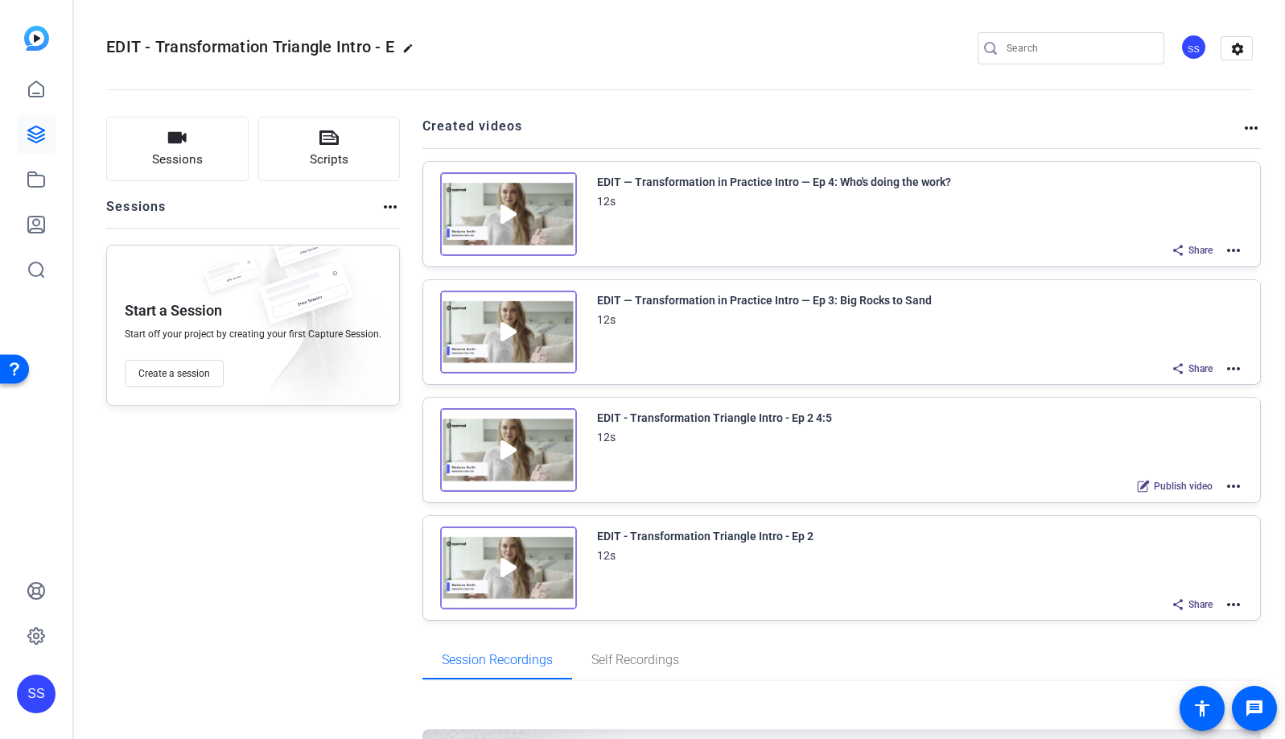
click at [1228, 370] on mat-icon "more_horiz" at bounding box center [1233, 368] width 19 height 19
click at [1177, 387] on span "Edit in Creator" at bounding box center [1166, 386] width 112 height 19
click at [41, 123] on link at bounding box center [36, 134] width 39 height 39
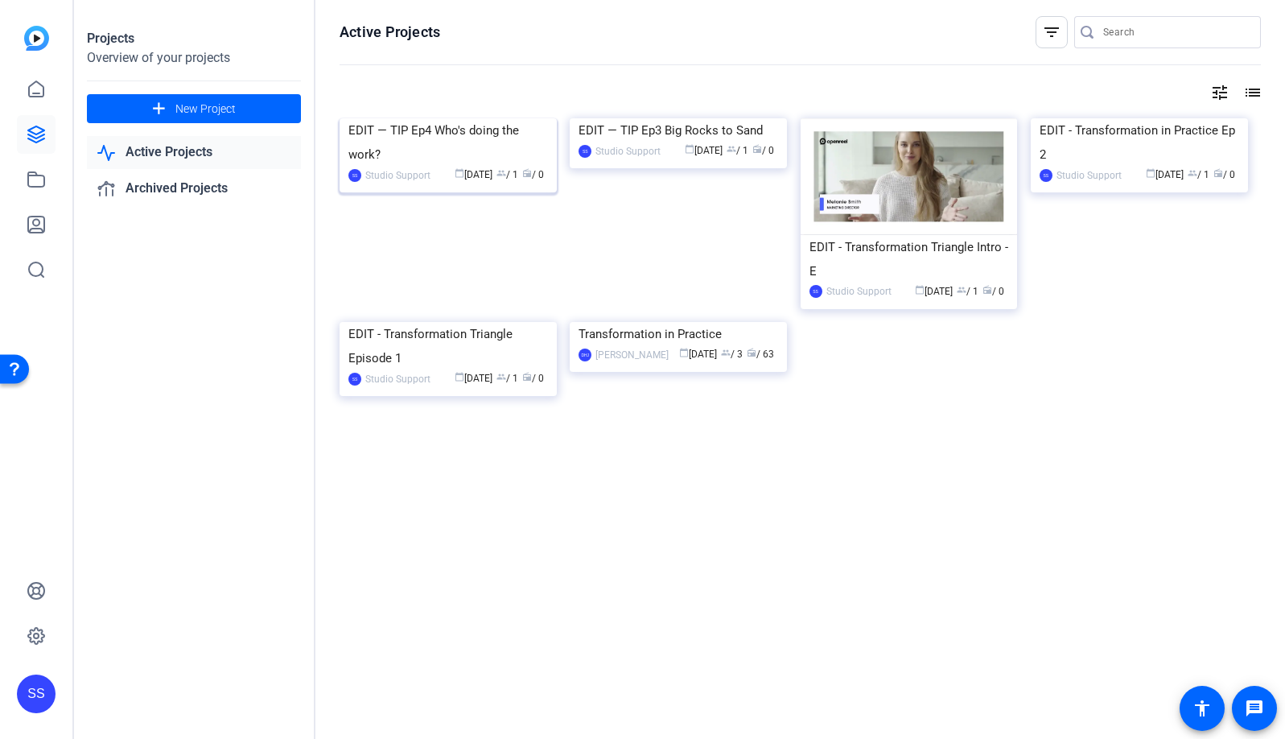
click at [460, 118] on img at bounding box center [448, 118] width 217 height 0
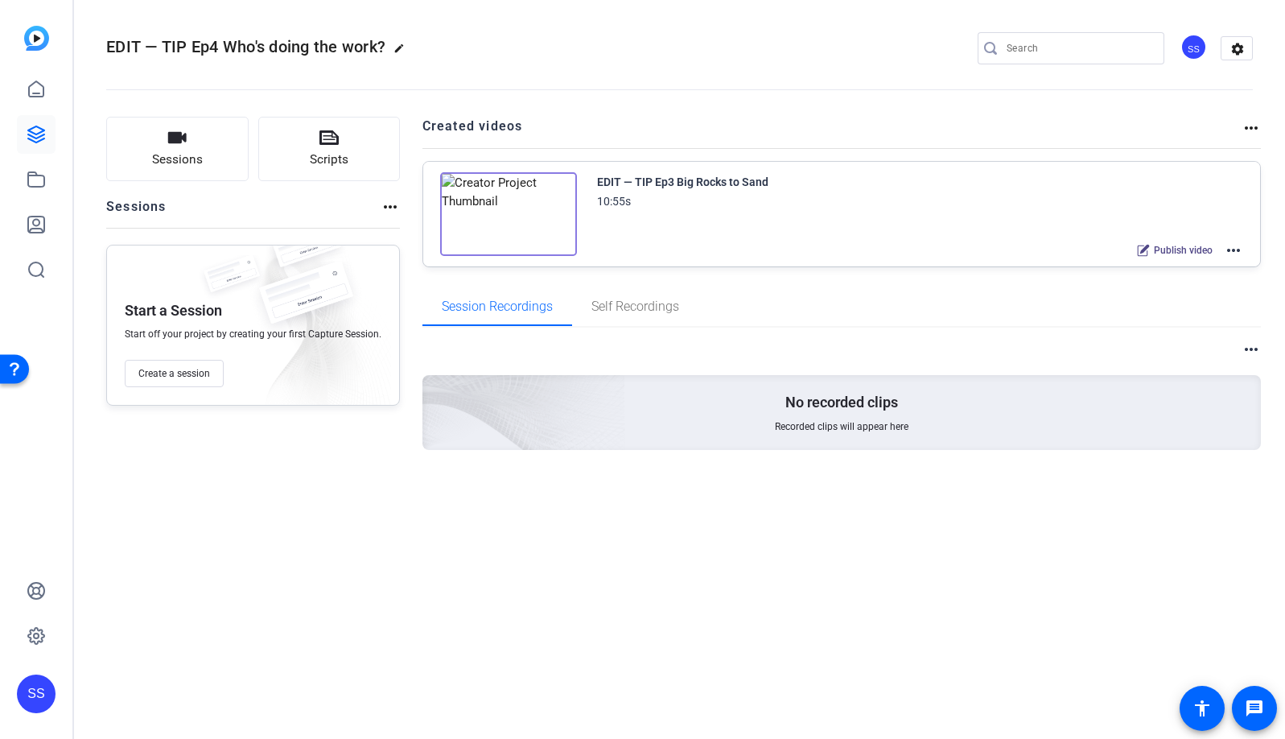
click at [1239, 248] on mat-icon "more_horiz" at bounding box center [1233, 250] width 19 height 19
click at [1182, 274] on span "Edit in Creator" at bounding box center [1175, 269] width 112 height 19
click at [41, 180] on icon at bounding box center [36, 179] width 19 height 19
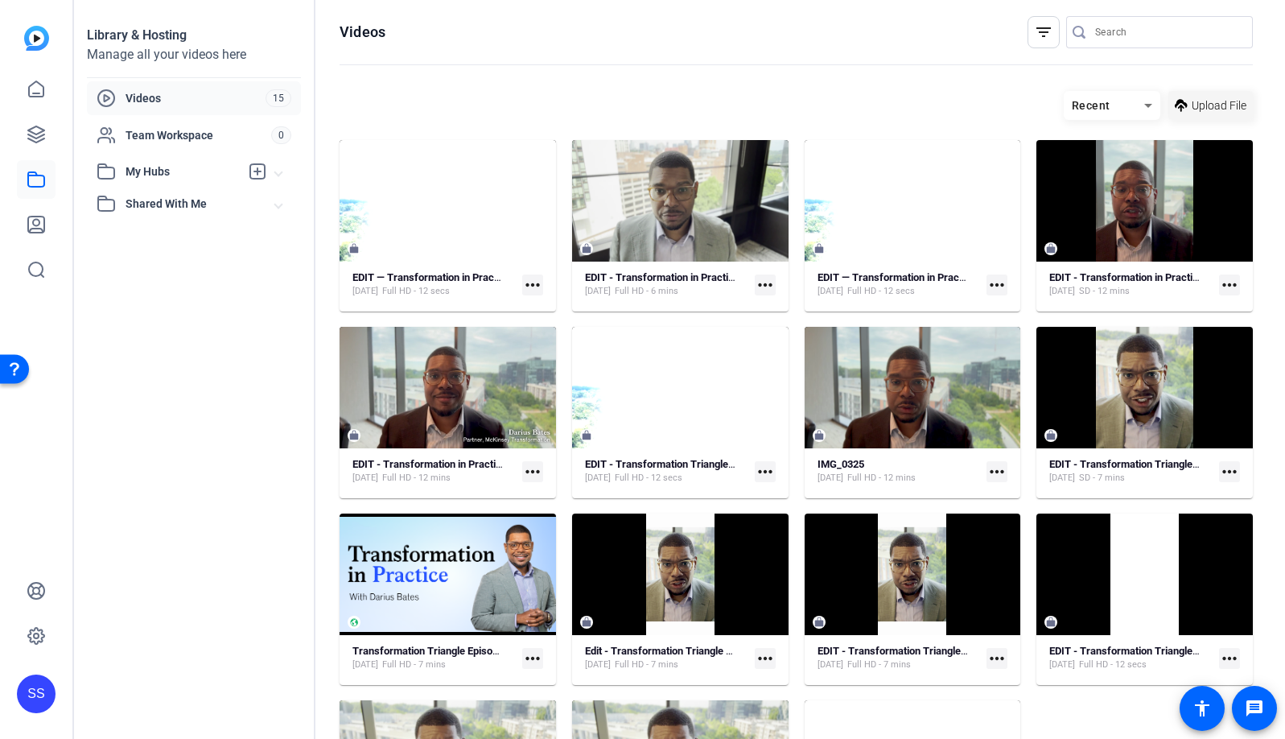
click at [1227, 109] on span "Upload File" at bounding box center [1219, 105] width 55 height 17
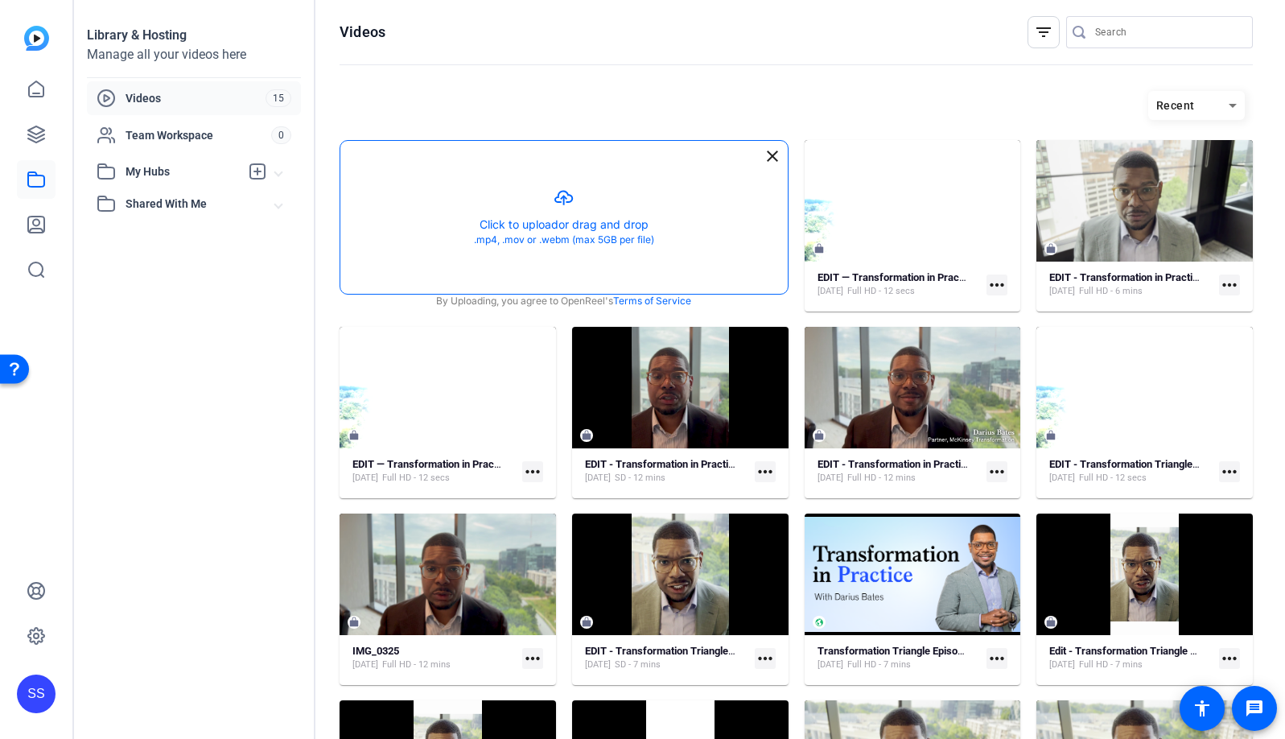
click at [729, 191] on button "button" at bounding box center [563, 217] width 447 height 153
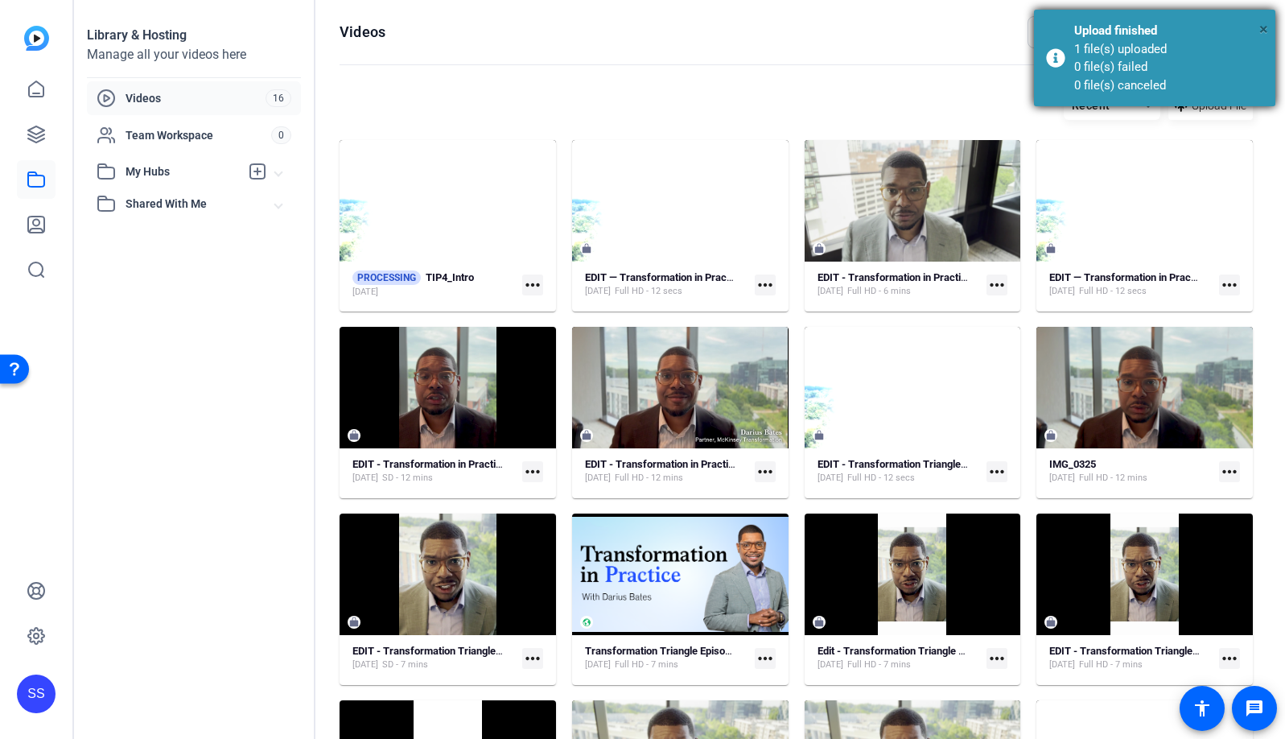
click at [1264, 28] on span "×" at bounding box center [1264, 28] width 9 height 19
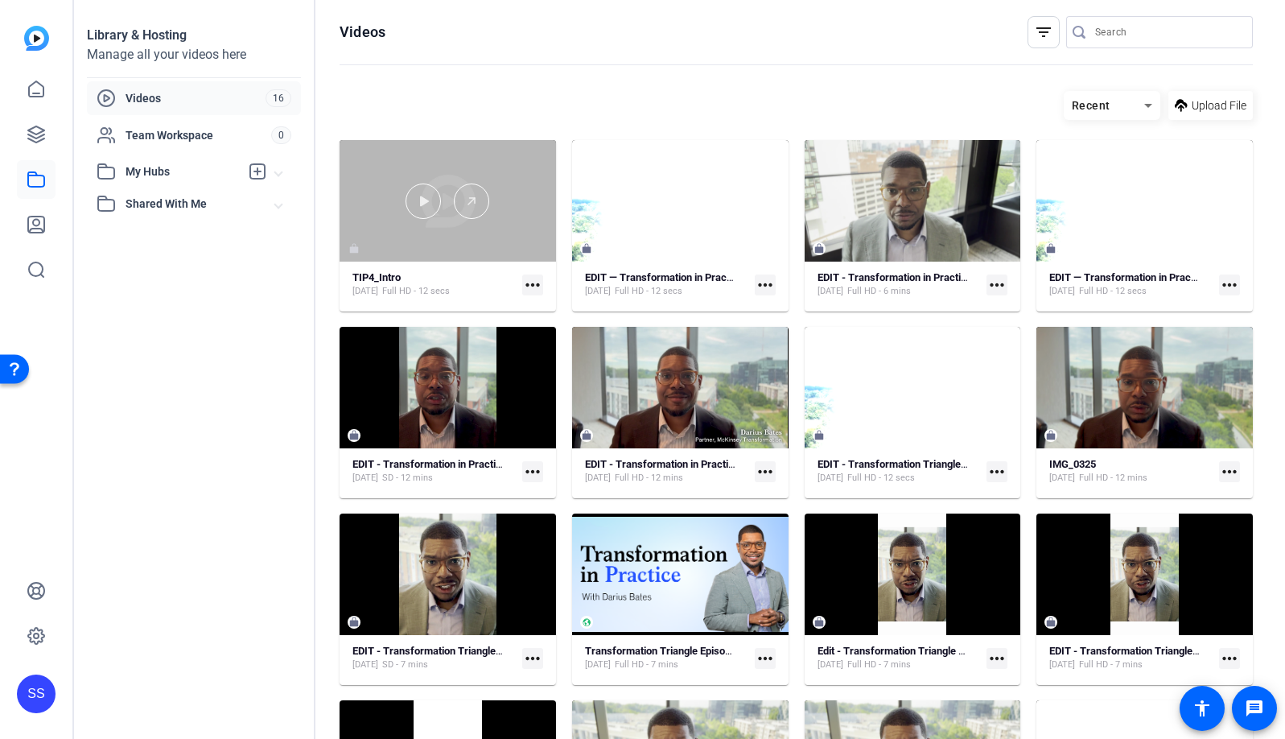
click at [465, 241] on div at bounding box center [448, 201] width 216 height 122
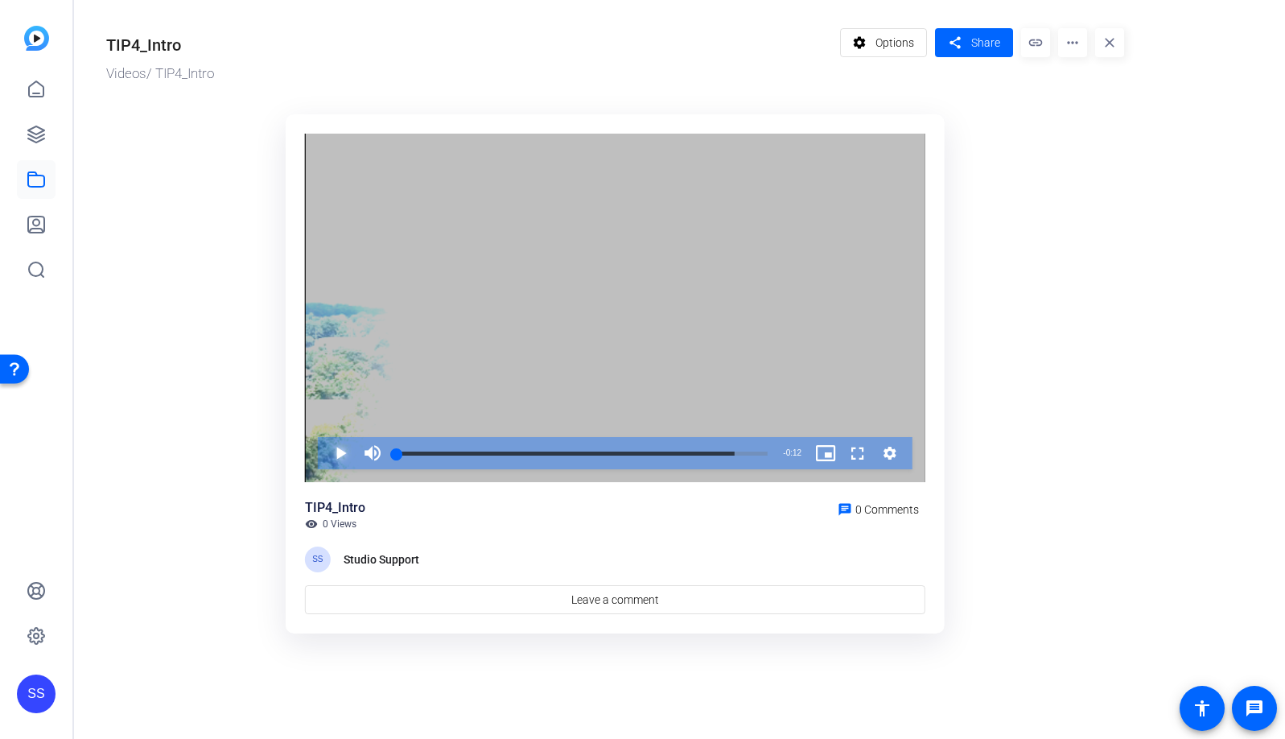
click at [324, 455] on span "Video Player" at bounding box center [324, 453] width 0 height 32
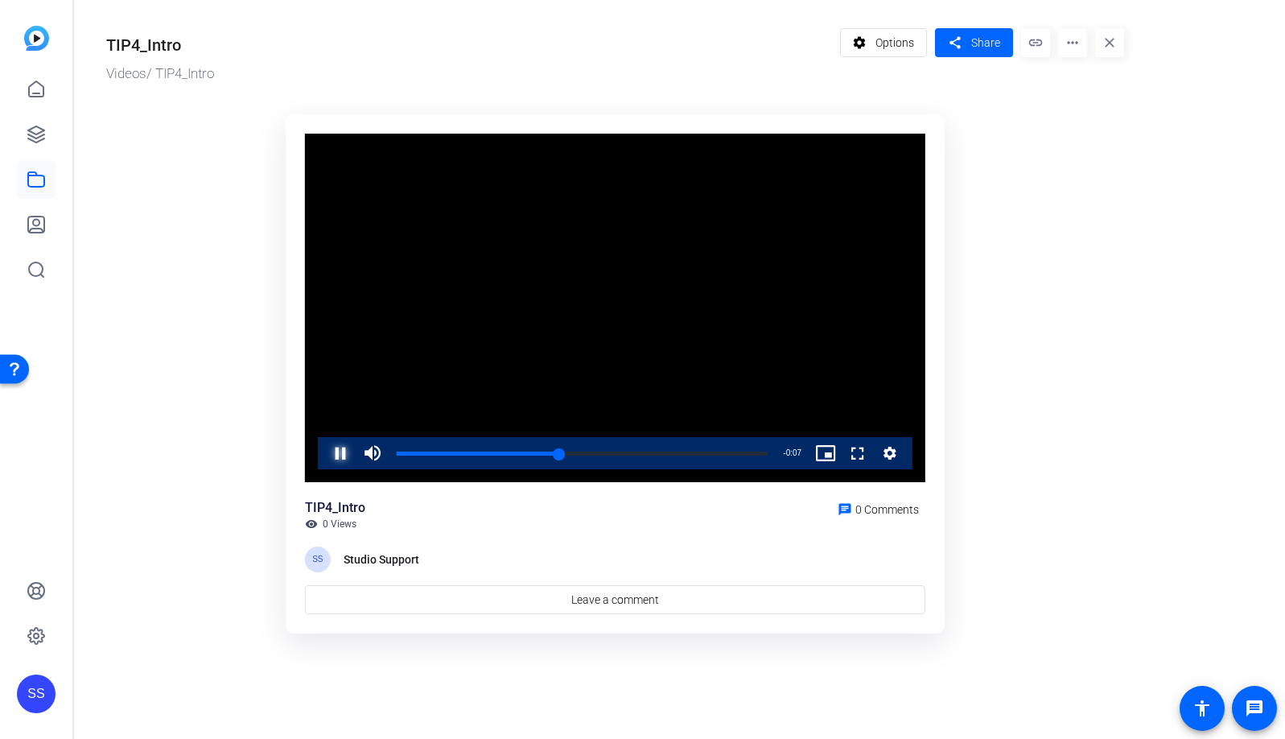
click at [324, 453] on span "Video Player" at bounding box center [324, 453] width 0 height 32
click at [25, 130] on link at bounding box center [36, 134] width 39 height 39
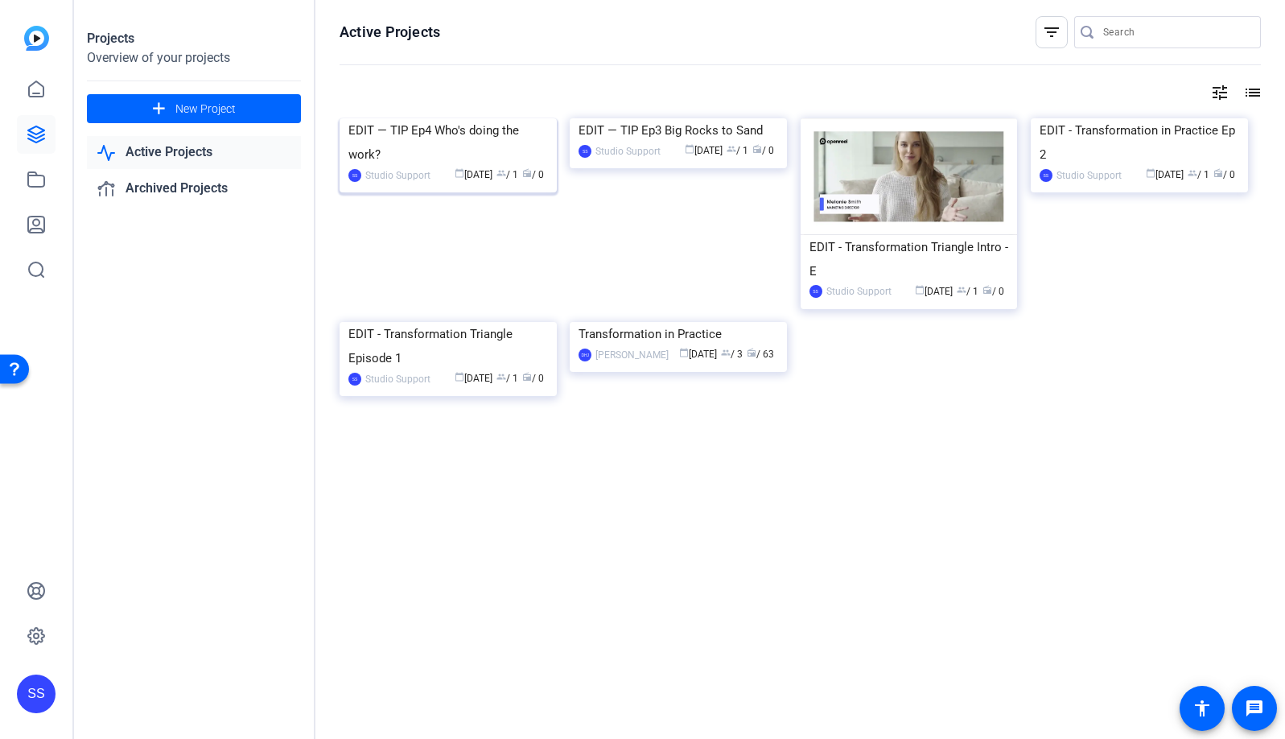
click at [436, 118] on img at bounding box center [448, 118] width 217 height 0
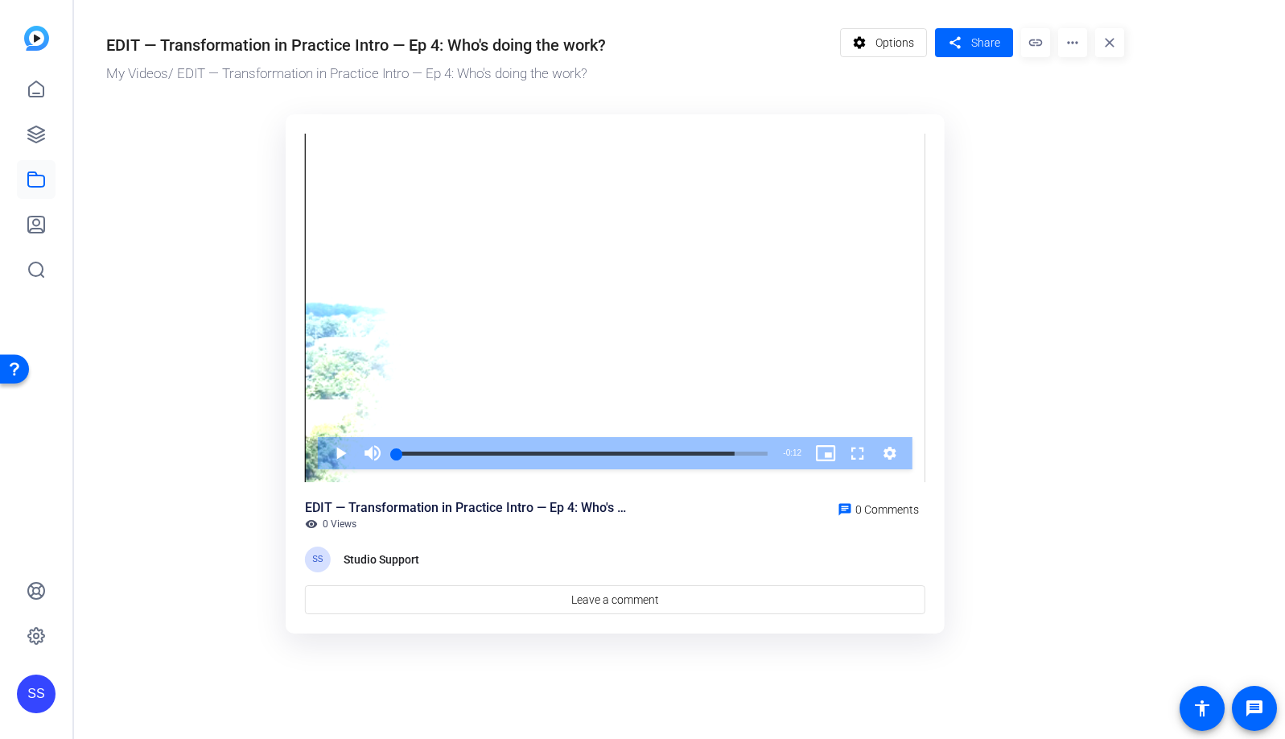
click at [1074, 45] on mat-icon "more_horiz" at bounding box center [1072, 42] width 29 height 29
click at [1107, 170] on span "Extract MP4" at bounding box center [1104, 172] width 67 height 19
click at [1065, 42] on mat-icon "more_horiz" at bounding box center [1072, 42] width 29 height 29
click at [1135, 171] on span "Download MP4" at bounding box center [1106, 172] width 71 height 19
